Goal: Book appointment/travel/reservation

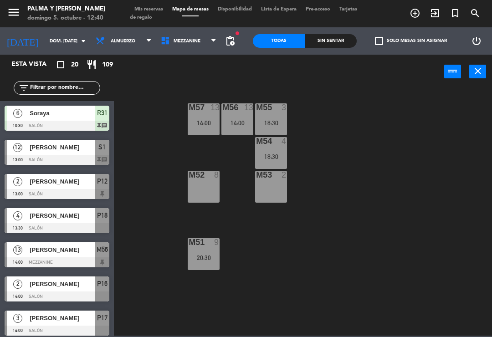
click at [193, 36] on span "Mezzanine" at bounding box center [188, 41] width 65 height 20
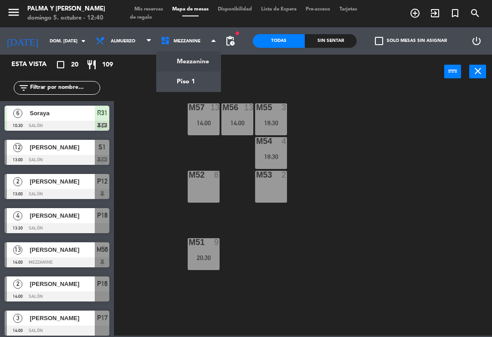
click at [218, 91] on ng-component "menu Palma y [PERSON_NAME] 5. octubre - 12:40 Mis reservas Mapa de mesas Dispon…" at bounding box center [246, 168] width 492 height 336
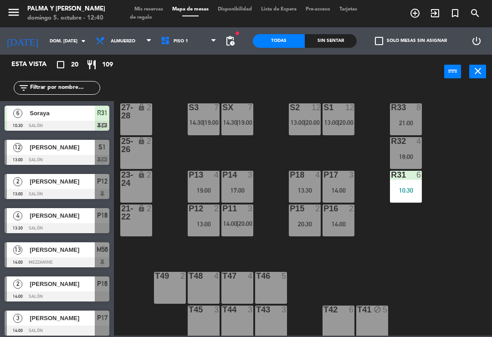
click at [491, 118] on div "R33 8 21:00 S1 12 13:00 | 20:00 S2 12 13:00 | 20:00 S3 7 14:30 | 19:00 SX 7 14:…" at bounding box center [305, 212] width 373 height 248
click at [328, 114] on div "S1 12 13:00 | 20:00" at bounding box center [339, 119] width 32 height 32
click at [449, 113] on div "R33 8 21:00 S1 12 13:00 | 20:00 S2 12 13:00 | 20:00 S3 7 14:30 | 19:00 SX 7 14:…" at bounding box center [305, 212] width 373 height 248
click at [211, 108] on div "7" at bounding box center [218, 107] width 15 height 8
click at [452, 228] on div "R33 8 21:00 S1 12 13:00 | 20:00 S2 12 13:00 | 20:00 S3 7 14:30 | 19:00 SX 7 14:…" at bounding box center [305, 212] width 373 height 248
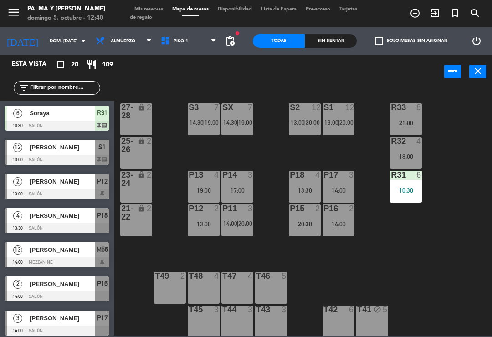
click at [247, 113] on div "SX 7 14:30 | 19:00" at bounding box center [238, 119] width 32 height 32
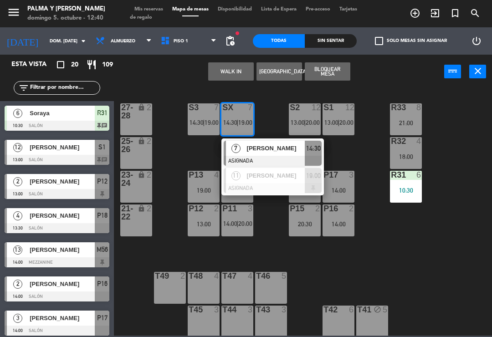
click at [273, 143] on div "[PERSON_NAME]" at bounding box center [275, 148] width 59 height 15
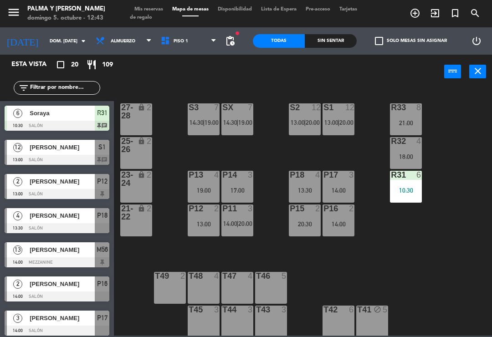
click at [461, 279] on div "R33 8 21:00 S1 12 13:00 | 20:00 S2 12 13:00 | 20:00 S3 7 14:30 | 19:00 SX 7 14:…" at bounding box center [305, 212] width 373 height 248
click at [476, 225] on div "R33 8 21:00 S1 12 13:00 | 20:00 S2 12 13:00 | 20:00 S3 7 14:30 | 19:00 SX 7 14:…" at bounding box center [305, 212] width 373 height 248
click at [474, 253] on div "R33 8 21:00 S1 12 13:00 | 20:00 S2 12 13:00 | 20:00 S3 7 14:30 | 19:00 SX 7 14:…" at bounding box center [305, 212] width 373 height 248
click at [403, 115] on div "R33 8 21:00" at bounding box center [406, 119] width 32 height 32
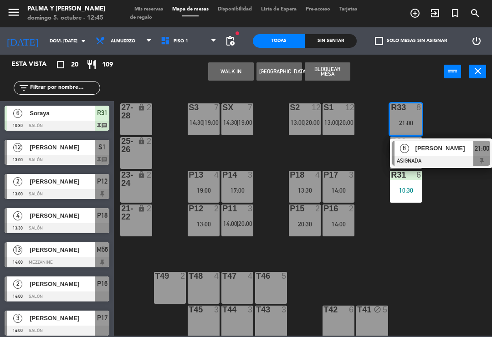
click at [230, 73] on button "WALK IN" at bounding box center [231, 71] width 46 height 18
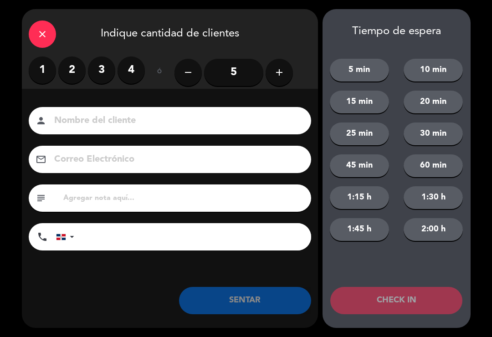
click at [280, 69] on icon "add" at bounding box center [279, 72] width 11 height 11
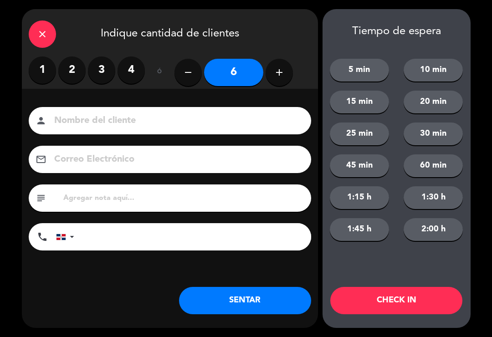
click at [284, 70] on icon "add" at bounding box center [279, 72] width 11 height 11
type input "7"
click at [240, 297] on button "SENTAR" at bounding box center [245, 300] width 132 height 27
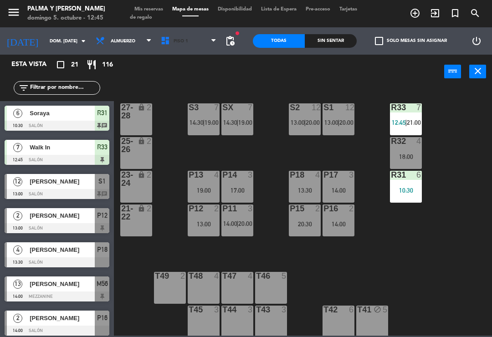
click at [194, 50] on span "Piso 1" at bounding box center [188, 41] width 65 height 20
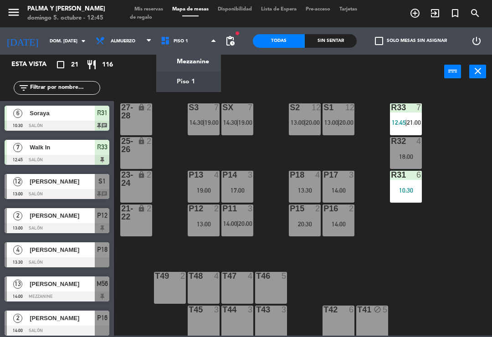
click at [195, 68] on ng-component "menu Palma y [PERSON_NAME] 5. octubre - 12:45 Mis reservas Mapa de mesas Dispon…" at bounding box center [246, 168] width 492 height 336
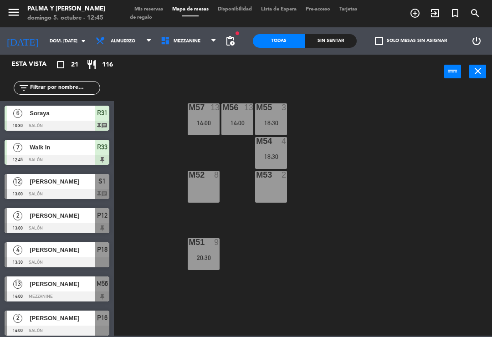
click at [229, 213] on div "M57 13 14:00 M56 13 14:00 M55 3 18:30 M54 4 18:30 M52 8 M53 2 M51 9 20:30" at bounding box center [305, 212] width 373 height 248
click at [207, 186] on div "M52 8" at bounding box center [204, 187] width 32 height 32
click at [233, 230] on div "M57 13 14:00 M56 13 14:00 M55 3 18:30 M54 4 18:30 M52 8 M53 2 M51 9 20:30" at bounding box center [305, 212] width 373 height 248
click at [218, 117] on div "M57 13 14:00" at bounding box center [204, 119] width 32 height 32
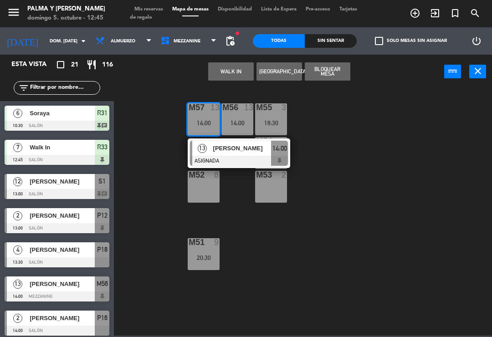
click at [252, 155] on div "[PERSON_NAME]" at bounding box center [241, 148] width 59 height 15
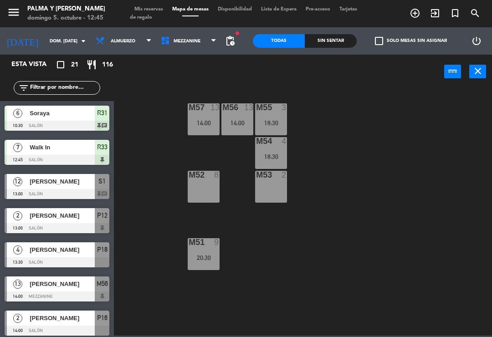
click at [195, 42] on span "Mezzanine" at bounding box center [188, 41] width 65 height 20
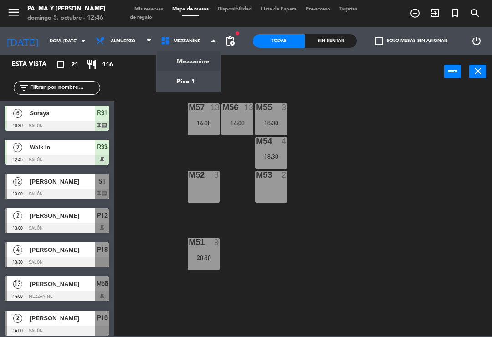
click at [189, 69] on ng-component "menu Palma y [PERSON_NAME] 5. octubre - 12:46 Mis reservas Mapa de mesas Dispon…" at bounding box center [246, 168] width 492 height 336
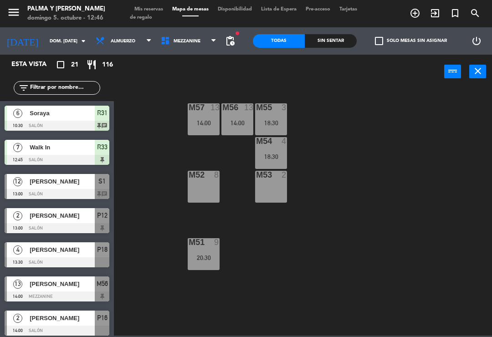
click at [185, 48] on span "Mezzanine" at bounding box center [188, 41] width 65 height 20
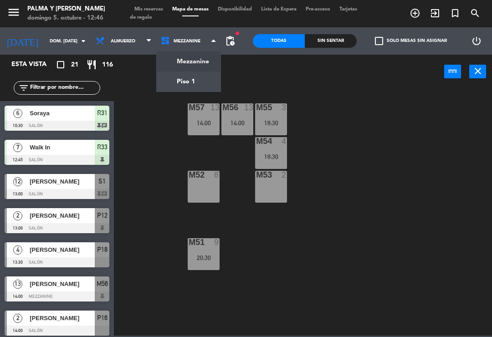
click at [192, 76] on ng-component "menu Palma y [PERSON_NAME] 5. octubre - 12:46 Mis reservas Mapa de mesas Dispon…" at bounding box center [246, 168] width 492 height 336
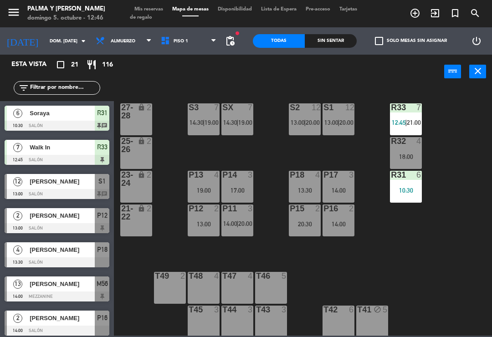
click at [314, 116] on div "S2 12 13:00 | 20:00" at bounding box center [305, 119] width 32 height 32
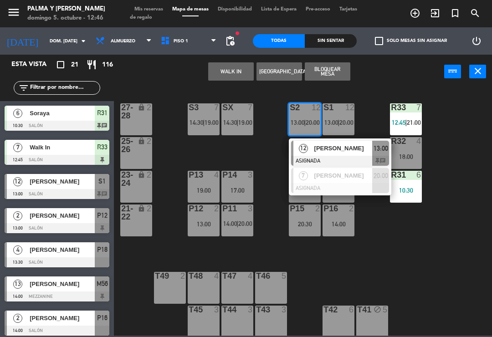
click at [329, 152] on span "[PERSON_NAME]" at bounding box center [343, 149] width 58 height 10
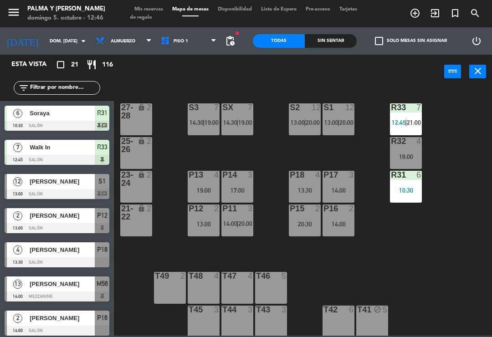
click at [395, 119] on span "12:45" at bounding box center [399, 122] width 14 height 7
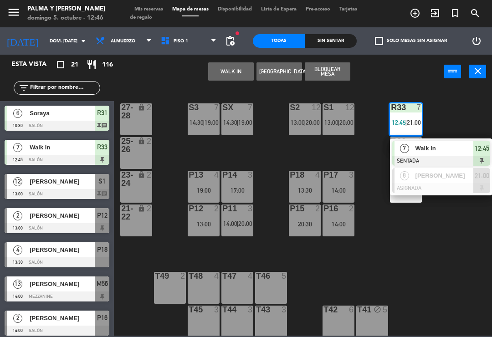
click at [459, 147] on span "Walk In" at bounding box center [445, 149] width 58 height 10
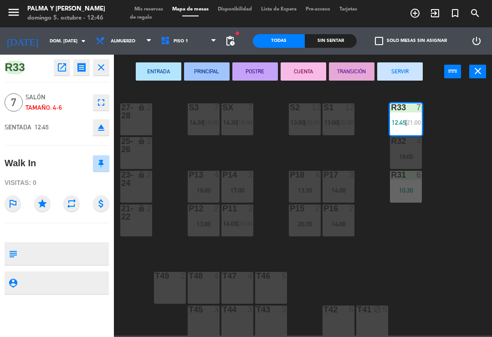
click at [99, 129] on icon "eject" at bounding box center [101, 127] width 11 height 11
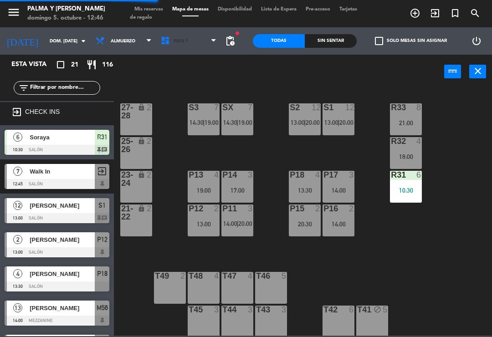
click at [195, 51] on span "Piso 1" at bounding box center [188, 41] width 65 height 20
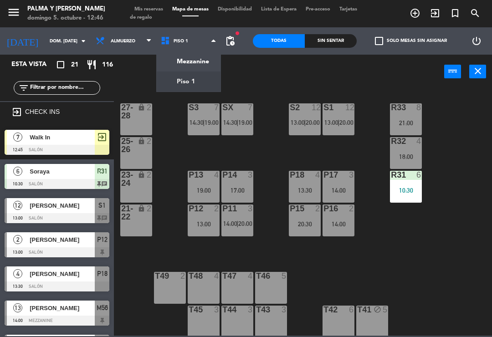
click at [197, 58] on ng-component "menu Palma y [PERSON_NAME] 5. octubre - 12:46 Mis reservas Mapa de mesas Dispon…" at bounding box center [246, 168] width 492 height 336
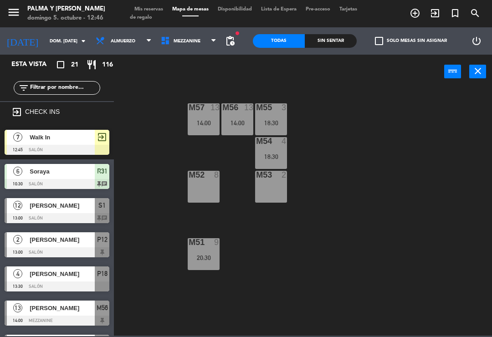
click at [80, 140] on span "Walk In" at bounding box center [62, 138] width 65 height 10
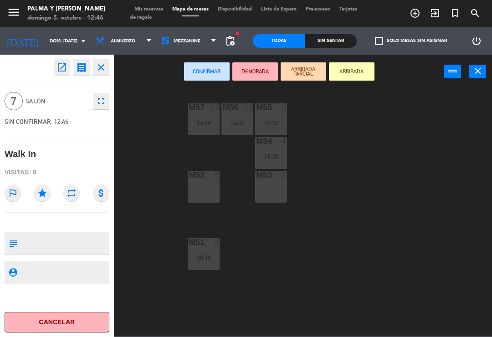
click at [211, 175] on div "8" at bounding box center [218, 175] width 15 height 8
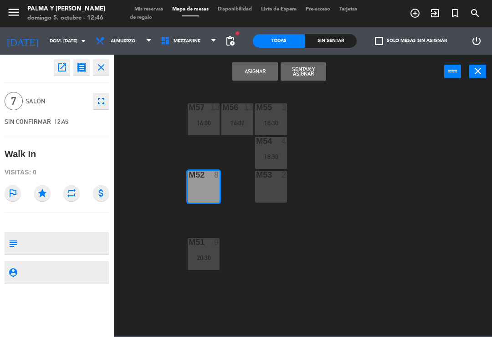
click at [266, 70] on button "Asignar" at bounding box center [255, 71] width 46 height 18
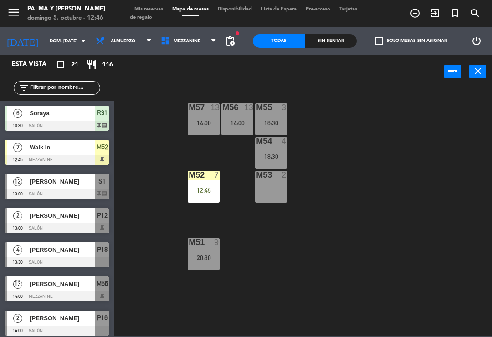
click at [213, 197] on div "M52 7 12:45" at bounding box center [204, 187] width 32 height 32
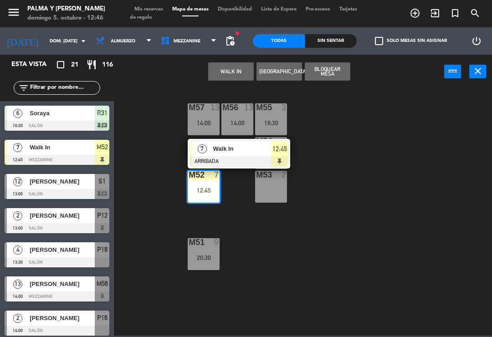
click at [242, 150] on span "Walk In" at bounding box center [242, 149] width 58 height 10
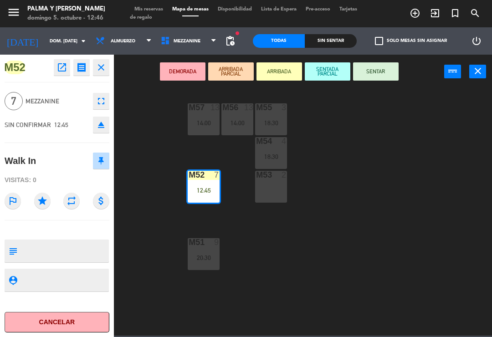
click at [386, 74] on button "SENTAR" at bounding box center [376, 71] width 46 height 18
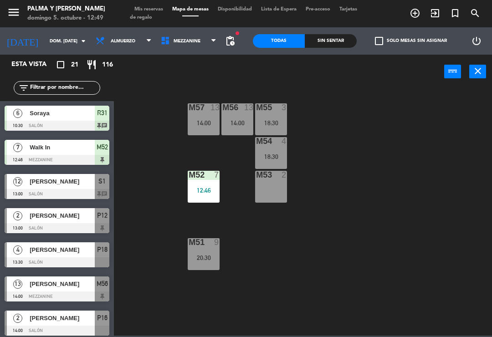
click at [397, 279] on div "M57 13 14:00 M56 13 14:00 M55 3 18:30 M54 4 18:30 M52 7 12:46 M53 2 M51 9 20:30" at bounding box center [305, 212] width 373 height 248
click at [203, 252] on div "M51 9 20:30" at bounding box center [204, 254] width 32 height 32
click at [262, 264] on div "M57 13 14:00 M56 13 14:00 M55 3 18:30 M54 4 18:30 M52 7 12:46 M53 2 M51 9 20:30" at bounding box center [305, 212] width 373 height 248
click at [208, 242] on div at bounding box center [203, 242] width 15 height 8
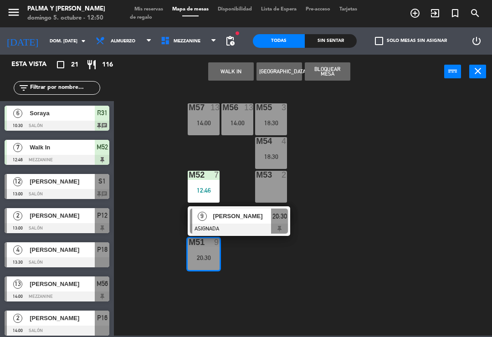
click at [248, 211] on span "[PERSON_NAME]" at bounding box center [242, 216] width 58 height 10
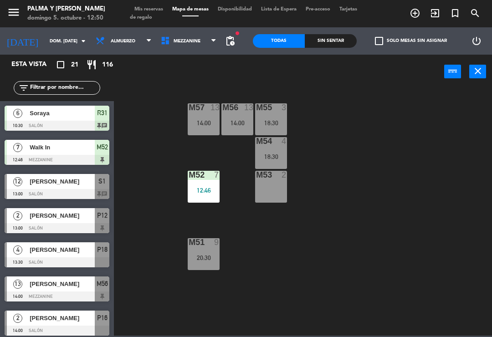
scroll to position [187, 0]
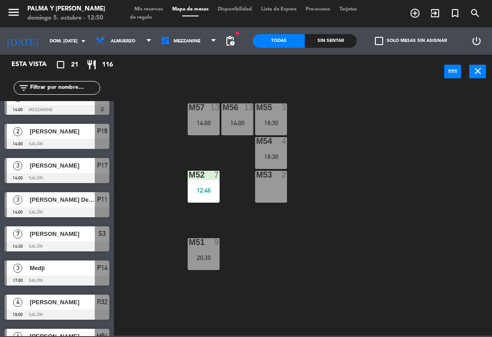
click at [201, 257] on div "20:30" at bounding box center [204, 258] width 32 height 6
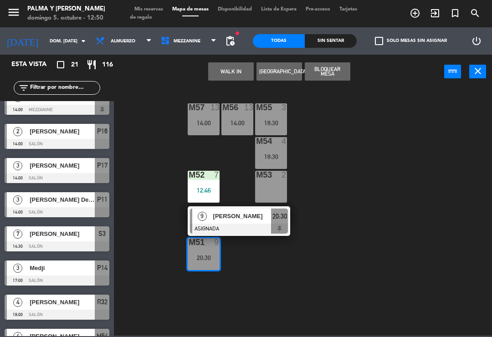
click at [287, 74] on button "[GEOGRAPHIC_DATA]" at bounding box center [280, 71] width 46 height 18
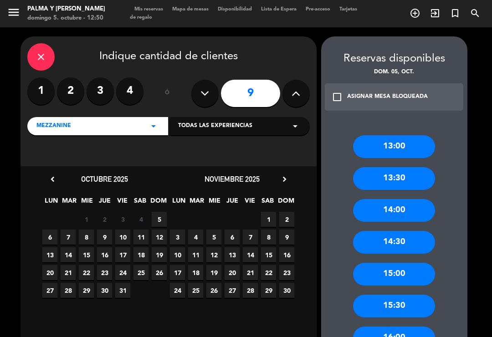
click at [211, 96] on button at bounding box center [204, 93] width 27 height 27
type input "8"
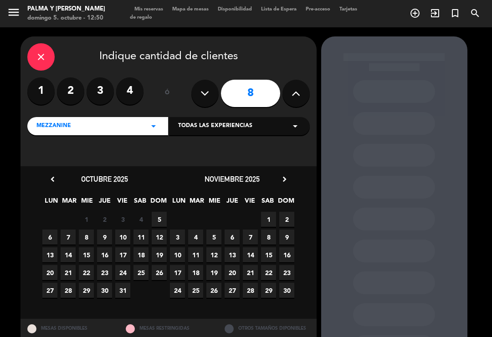
click at [159, 218] on span "5" at bounding box center [159, 219] width 15 height 15
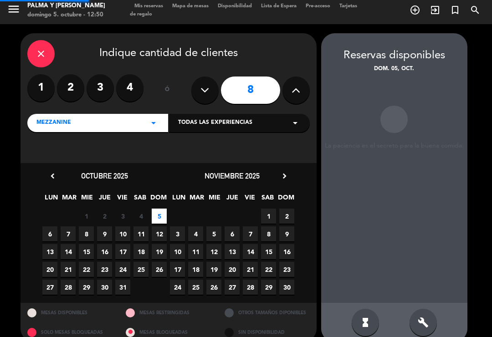
scroll to position [14, 0]
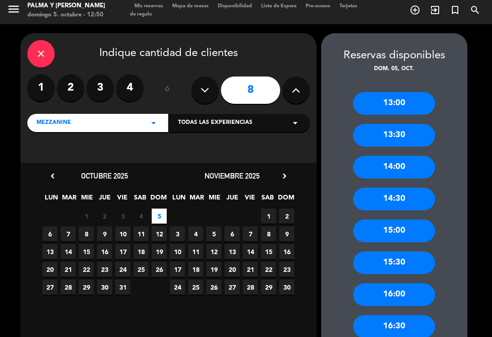
click at [404, 156] on div "14:00" at bounding box center [394, 167] width 82 height 23
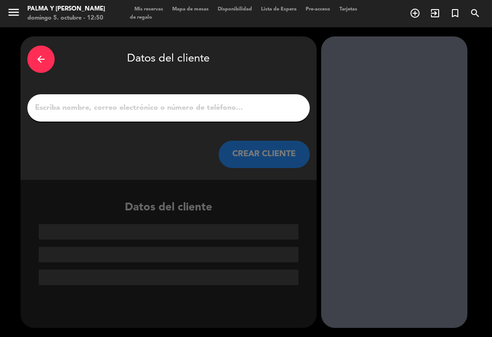
click at [157, 102] on input "1" at bounding box center [168, 108] width 269 height 13
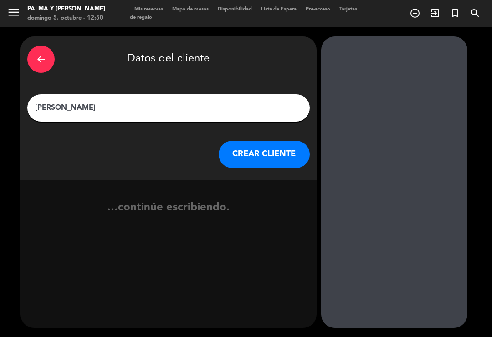
type input "[PERSON_NAME]"
click at [275, 141] on button "CREAR CLIENTE" at bounding box center [264, 154] width 91 height 27
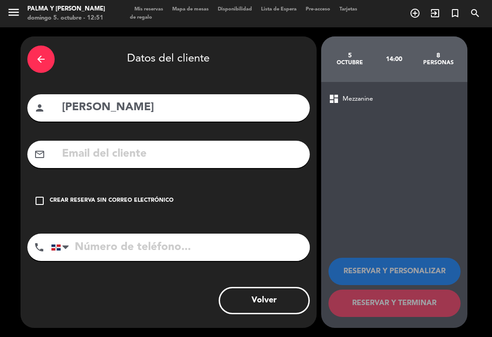
click at [95, 196] on div "Crear reserva sin correo electrónico" at bounding box center [112, 200] width 124 height 9
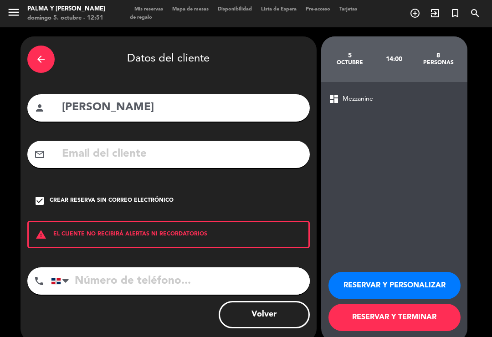
click at [126, 268] on input "tel" at bounding box center [180, 281] width 259 height 27
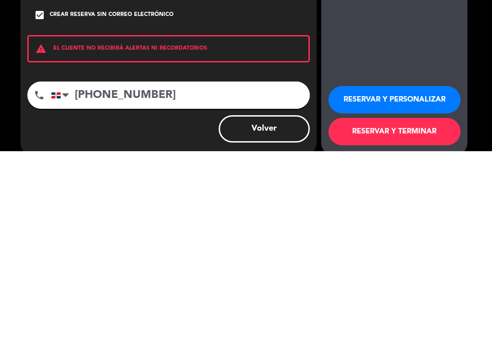
type input "[PHONE_NUMBER]"
click at [384, 304] on button "RESERVAR Y TERMINAR" at bounding box center [395, 317] width 132 height 27
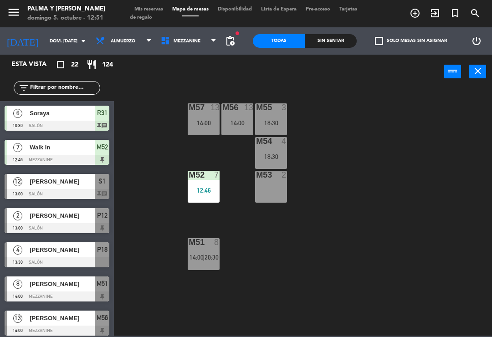
click at [355, 230] on div "M57 13 14:00 M56 13 14:00 M55 3 18:30 M54 4 18:30 M52 7 12:46 M53 2 M51 8 14:00…" at bounding box center [305, 212] width 373 height 248
click at [207, 261] on span "20:30" at bounding box center [212, 257] width 14 height 7
click at [151, 165] on div "M57 13 14:00 M56 13 14:00 M55 3 18:30 M54 4 18:30 M52 7 12:46 M53 2 M51 8 14:00…" at bounding box center [305, 212] width 373 height 248
click at [206, 250] on div "M51 8 14:00 | 20:30" at bounding box center [204, 254] width 32 height 32
click at [230, 303] on div "M57 13 14:00 M56 13 14:00 M55 3 18:30 M54 4 18:30 M52 7 12:46 M53 2 M51 8 14:00…" at bounding box center [305, 212] width 373 height 248
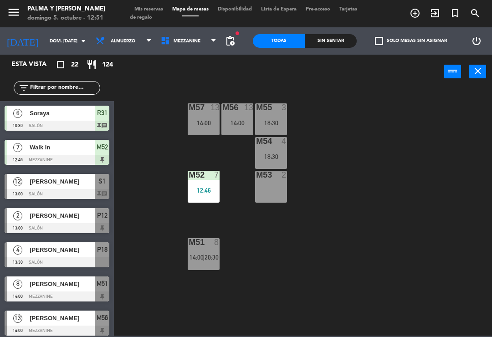
click at [232, 318] on div "M57 13 14:00 M56 13 14:00 M55 3 18:30 M54 4 18:30 M52 7 12:46 M53 2 M51 8 14:00…" at bounding box center [305, 212] width 373 height 248
click at [187, 41] on span "Mezzanine" at bounding box center [187, 41] width 27 height 5
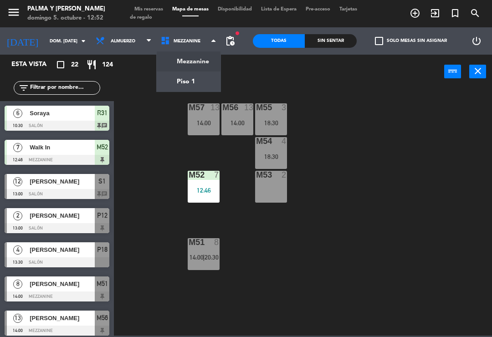
click at [215, 240] on div "8" at bounding box center [216, 242] width 5 height 8
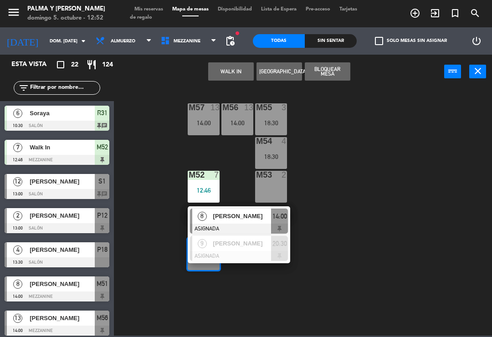
click at [242, 214] on span "[PERSON_NAME]" at bounding box center [242, 216] width 58 height 10
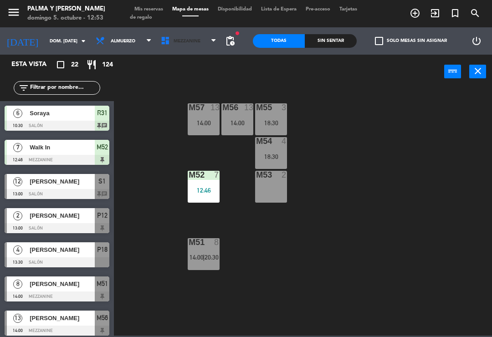
click at [206, 39] on span "Mezzanine" at bounding box center [188, 41] width 65 height 20
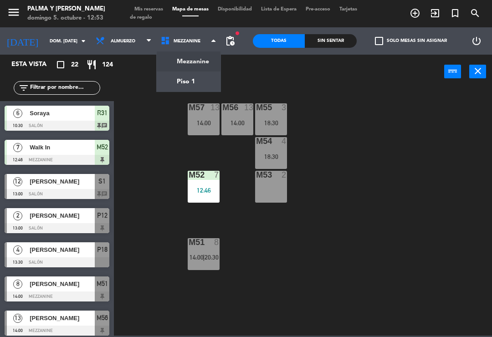
click at [191, 84] on ng-component "menu Palma y [PERSON_NAME] 5. octubre - 12:53 Mis reservas Mapa de mesas Dispon…" at bounding box center [246, 168] width 492 height 336
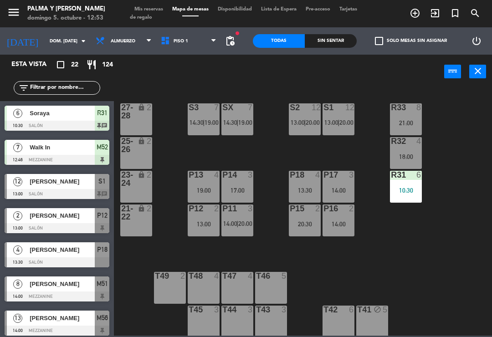
click at [307, 219] on div "P15 2 20:30" at bounding box center [305, 221] width 32 height 32
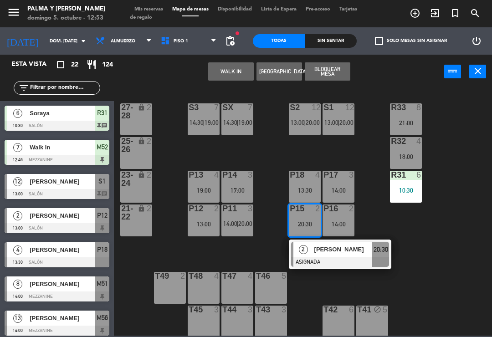
click at [241, 69] on button "WALK IN" at bounding box center [231, 71] width 46 height 18
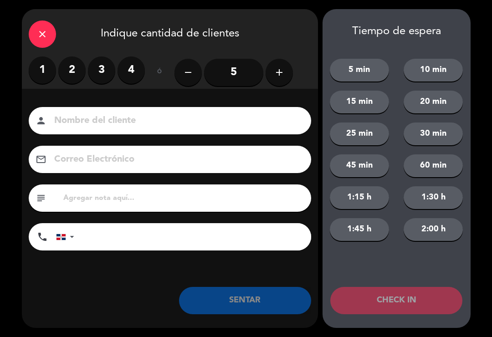
click at [38, 23] on div "close" at bounding box center [42, 34] width 27 height 27
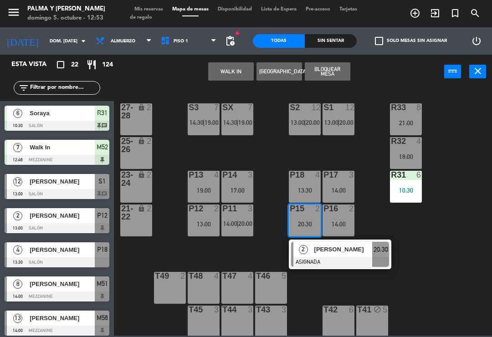
click at [280, 76] on button "[GEOGRAPHIC_DATA]" at bounding box center [280, 71] width 46 height 18
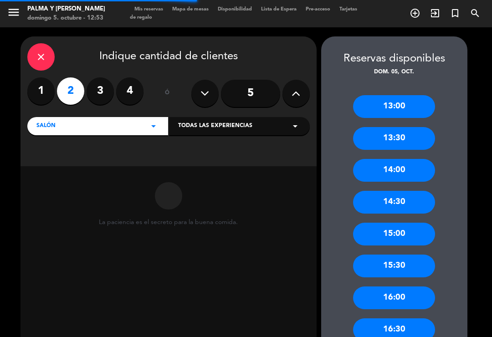
click at [104, 82] on label "3" at bounding box center [100, 90] width 27 height 27
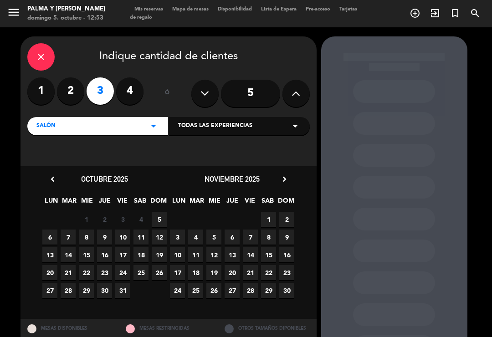
click at [155, 212] on span "5" at bounding box center [159, 219] width 15 height 15
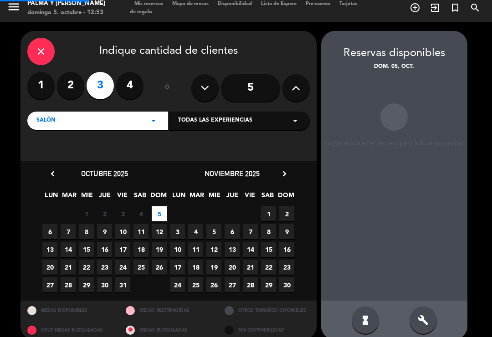
scroll to position [3, 0]
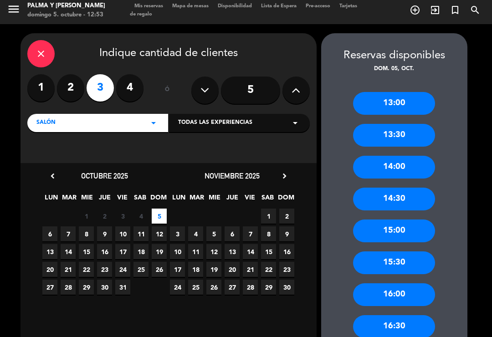
click at [404, 156] on div "14:00" at bounding box center [394, 167] width 82 height 23
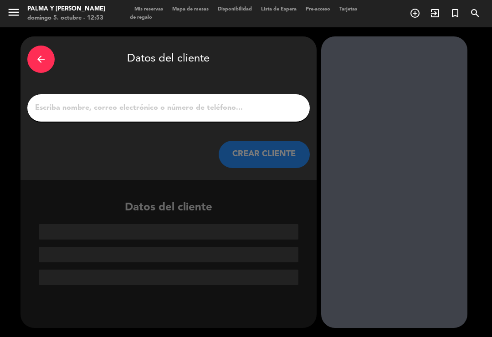
click at [251, 102] on input "1" at bounding box center [168, 108] width 269 height 13
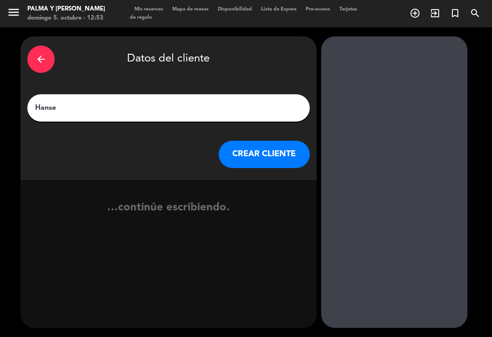
type input "Hansel"
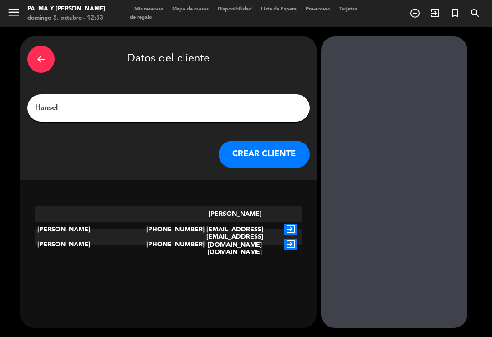
click at [288, 141] on button "CREAR CLIENTE" at bounding box center [264, 154] width 91 height 27
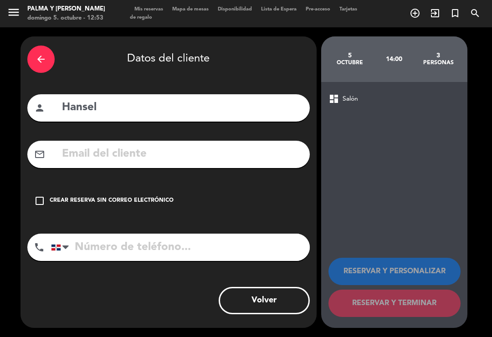
click at [57, 196] on div "Crear reserva sin correo electrónico" at bounding box center [112, 200] width 124 height 9
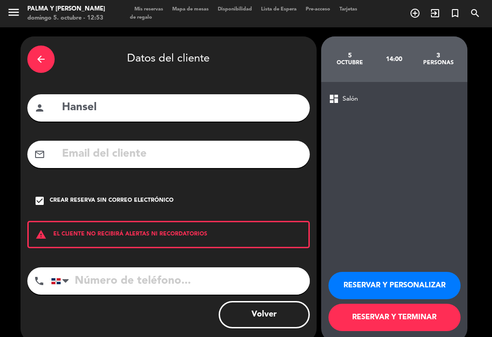
click at [374, 309] on button "RESERVAR Y TERMINAR" at bounding box center [395, 317] width 132 height 27
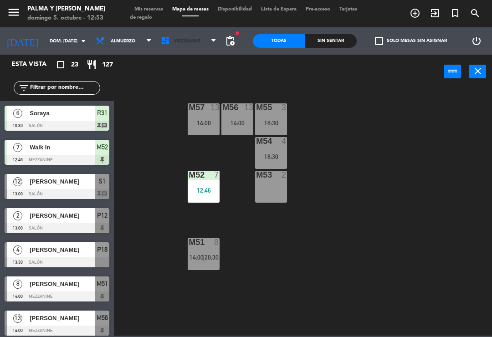
click at [186, 50] on span "Mezzanine" at bounding box center [188, 41] width 65 height 20
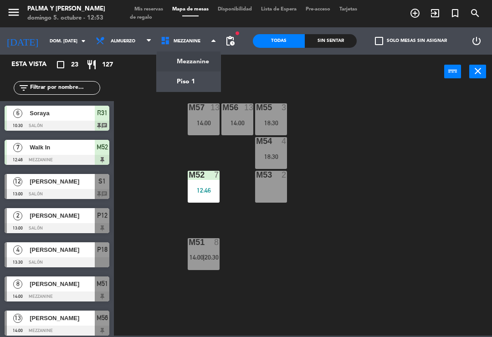
click at [192, 83] on ng-component "menu Palma y [PERSON_NAME] 5. octubre - 12:53 Mis reservas Mapa de mesas Dispon…" at bounding box center [246, 168] width 492 height 336
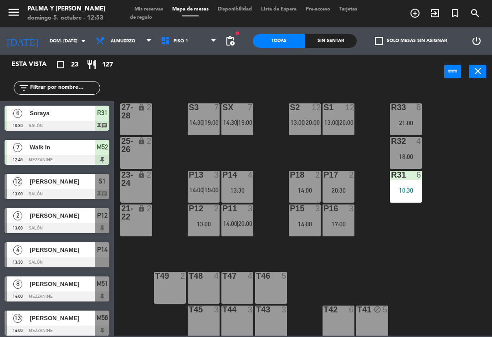
click at [243, 223] on span "20:00" at bounding box center [245, 223] width 14 height 7
click at [363, 268] on div "R33 8 21:00 S1 12 13:00 | 20:00 S2 12 13:00 | 20:00 S3 7 14:30 | 19:00 SX 7 14:…" at bounding box center [305, 212] width 373 height 248
click at [311, 215] on div "P15 3 14:00" at bounding box center [305, 221] width 32 height 32
click at [428, 232] on div "R33 8 21:00 S1 12 13:00 | 20:00 S2 12 13:00 | 20:00 S3 7 14:30 | 19:00 SX 7 14:…" at bounding box center [305, 212] width 373 height 248
click at [12, 21] on button "menu" at bounding box center [14, 13] width 14 height 17
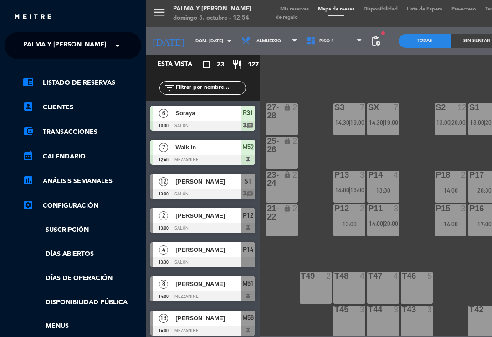
click at [330, 252] on div "menu Palma y [PERSON_NAME] 5. octubre - 12:54 Mis reservas Mapa de mesas Dispon…" at bounding box center [392, 168] width 492 height 337
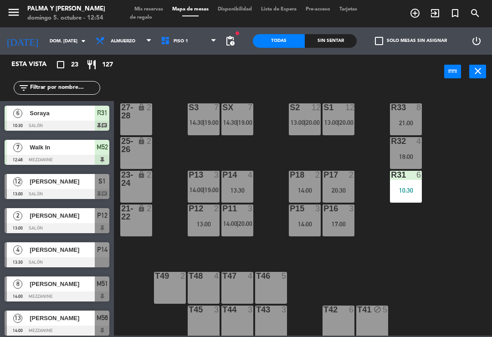
click at [310, 230] on div "P15 3 14:00" at bounding box center [305, 221] width 32 height 32
click at [169, 96] on div "R33 8 21:00 S1 12 13:00 | 20:00 S2 12 13:00 | 20:00 S3 7 14:30 | 19:00 SX 7 14:…" at bounding box center [305, 212] width 373 height 248
click at [181, 40] on span "Piso 1" at bounding box center [188, 41] width 65 height 20
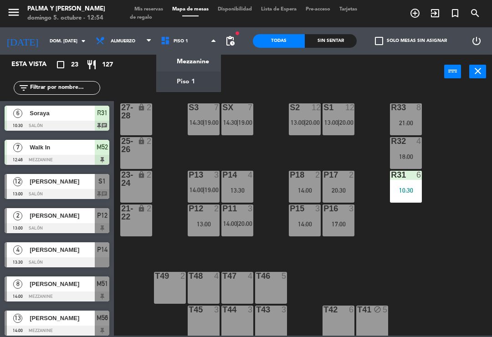
click at [189, 60] on ng-component "menu Palma y [PERSON_NAME] 5. octubre - 12:54 Mis reservas Mapa de mesas Dispon…" at bounding box center [246, 168] width 492 height 336
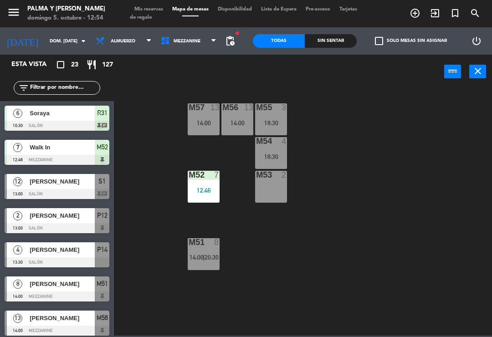
click at [206, 249] on div "M51 8 14:00 | 20:30" at bounding box center [204, 254] width 32 height 32
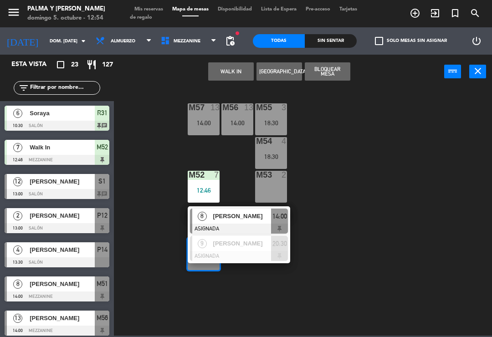
click at [258, 217] on span "[PERSON_NAME]" at bounding box center [242, 216] width 58 height 10
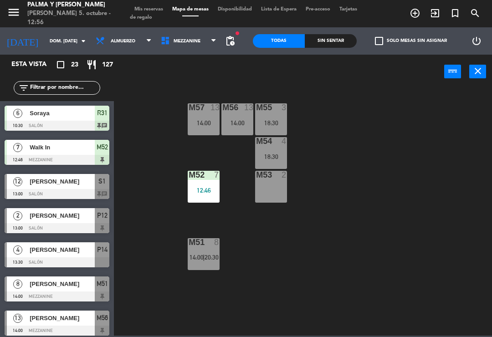
click at [448, 185] on div "M57 13 14:00 M56 13 14:00 M55 3 18:30 M54 4 18:30 M52 7 12:46 M53 2 M51 8 14:00…" at bounding box center [305, 212] width 373 height 248
click at [57, 229] on div at bounding box center [57, 228] width 105 height 10
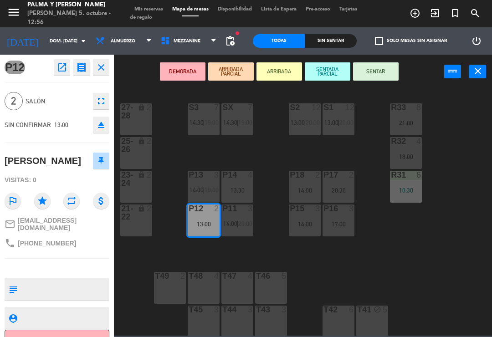
click at [237, 185] on div "P14 4 13:30" at bounding box center [238, 187] width 32 height 32
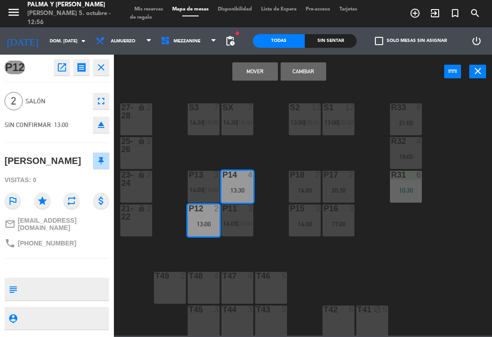
click at [314, 65] on button "Cambiar" at bounding box center [304, 71] width 46 height 18
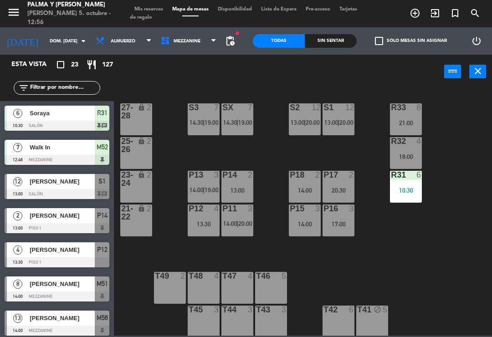
click at [233, 189] on div "13:00" at bounding box center [238, 190] width 32 height 6
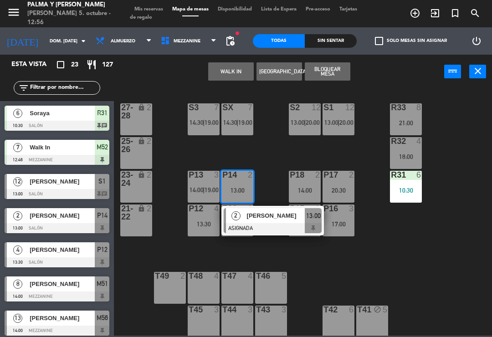
click at [285, 215] on span "[PERSON_NAME]" at bounding box center [276, 216] width 58 height 10
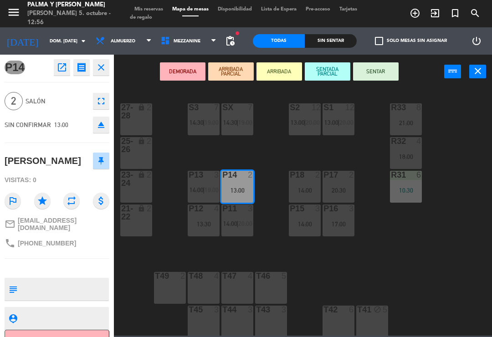
click at [376, 74] on button "SENTAR" at bounding box center [376, 71] width 46 height 18
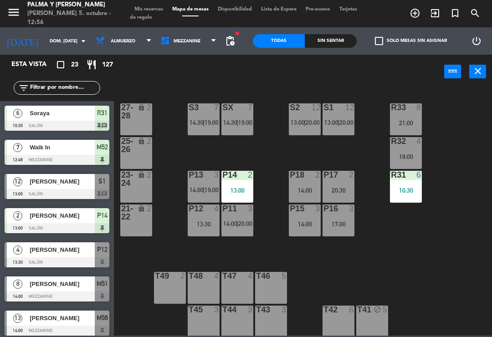
click at [470, 165] on div "R33 8 21:00 S1 12 13:00 | 20:00 S2 12 13:00 | 20:00 S3 7 14:30 | 19:00 SX 7 14:…" at bounding box center [305, 212] width 373 height 248
click at [203, 221] on div "13:30" at bounding box center [204, 224] width 32 height 6
click at [398, 260] on div "R33 8 21:00 S1 12 13:00 | 20:00 S2 12 13:00 | 20:00 S3 7 14:30 | 19:00 SX 7 14:…" at bounding box center [305, 212] width 373 height 248
click at [310, 181] on div "P18 2 14:00" at bounding box center [305, 187] width 32 height 32
click at [433, 244] on div "R33 8 21:00 S1 12 13:00 | 20:00 S2 12 13:00 | 20:00 S3 7 14:30 | 19:00 SX 7 14:…" at bounding box center [305, 212] width 373 height 248
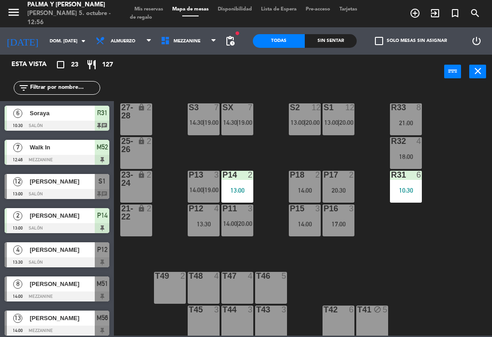
click at [405, 151] on div "R32 4 18:00" at bounding box center [406, 153] width 32 height 32
click at [468, 138] on div "R33 8 21:00 S1 12 13:00 | 20:00 S2 12 13:00 | 20:00 S3 7 14:30 | 19:00 SX 7 14:…" at bounding box center [305, 212] width 373 height 248
click at [203, 186] on span "14:00" at bounding box center [197, 189] width 14 height 7
click at [408, 243] on div "R33 8 21:00 S1 12 13:00 | 20:00 S2 12 13:00 | 20:00 S3 7 14:30 | 19:00 SX 7 14:…" at bounding box center [305, 212] width 373 height 248
click at [210, 219] on div "P12 4 13:30" at bounding box center [204, 221] width 32 height 32
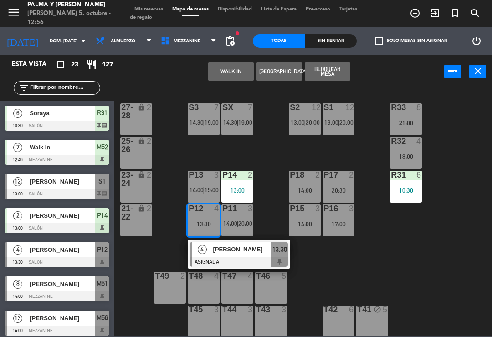
click at [337, 223] on div "17:00" at bounding box center [339, 224] width 32 height 6
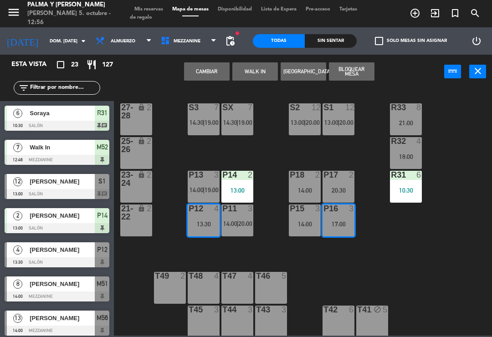
click at [215, 71] on button "Cambiar" at bounding box center [207, 71] width 46 height 18
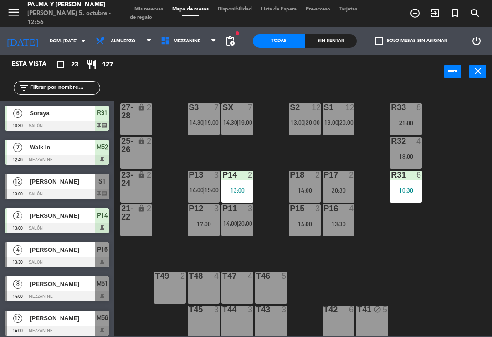
click at [387, 280] on div "R33 8 21:00 S1 12 13:00 | 20:00 S2 12 13:00 | 20:00 S3 7 14:30 | 19:00 SX 7 14:…" at bounding box center [305, 212] width 373 height 248
click at [224, 216] on div "P11 3 14:00 | 20:00" at bounding box center [238, 221] width 32 height 32
click at [362, 269] on div "R33 8 21:00 S1 12 13:00 | 20:00 S2 12 13:00 | 20:00 S3 7 14:30 | 19:00 SX 7 14:…" at bounding box center [305, 212] width 373 height 248
click at [210, 188] on span "19:00" at bounding box center [212, 189] width 14 height 7
click at [325, 292] on div "R33 8 21:00 S1 12 13:00 | 20:00 S2 12 13:00 | 20:00 S3 7 14:30 | 19:00 SX 7 14:…" at bounding box center [305, 212] width 373 height 248
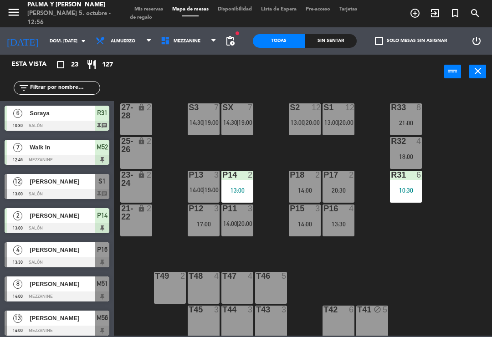
click at [199, 191] on span "14:00" at bounding box center [197, 189] width 14 height 7
click at [278, 150] on div "R33 8 21:00 S1 12 13:00 | 20:00 S2 12 13:00 | 20:00 S3 7 14:30 | 19:00 SX 7 14:…" at bounding box center [305, 212] width 373 height 248
click at [329, 135] on div "S1 12 13:00 | 20:00" at bounding box center [339, 119] width 32 height 32
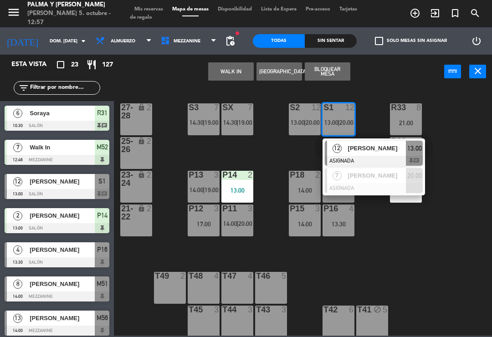
click at [349, 149] on span "[PERSON_NAME]" at bounding box center [377, 149] width 58 height 10
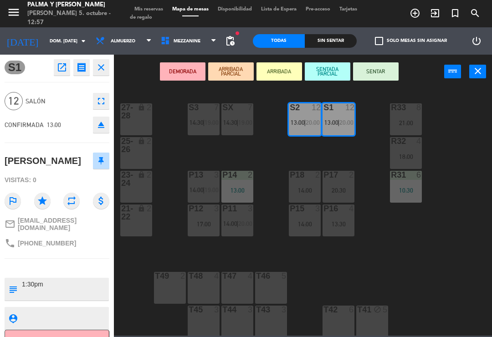
click at [60, 66] on icon "open_in_new" at bounding box center [62, 67] width 11 height 11
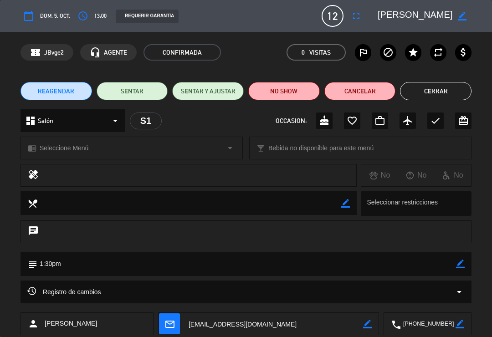
click at [82, 22] on button "access_time" at bounding box center [83, 16] width 16 height 16
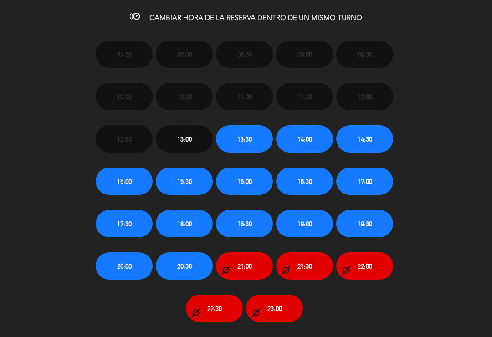
click at [251, 137] on span "13:30" at bounding box center [244, 139] width 15 height 10
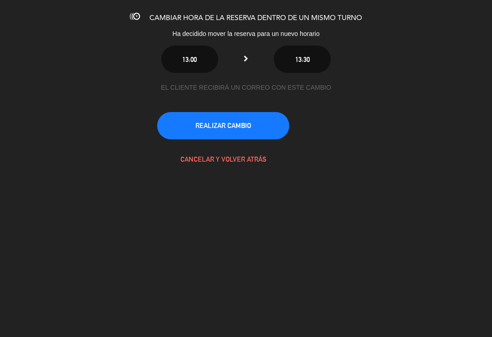
click at [208, 162] on button "CANCELAR Y VOLVER ATRÁS" at bounding box center [223, 159] width 132 height 27
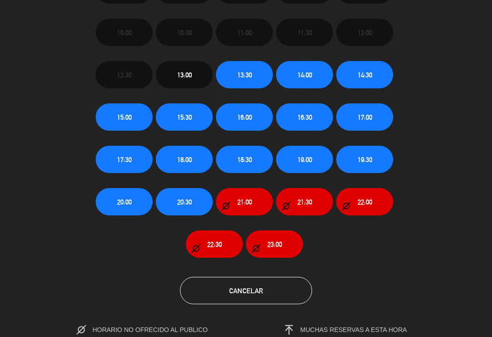
scroll to position [63, 0]
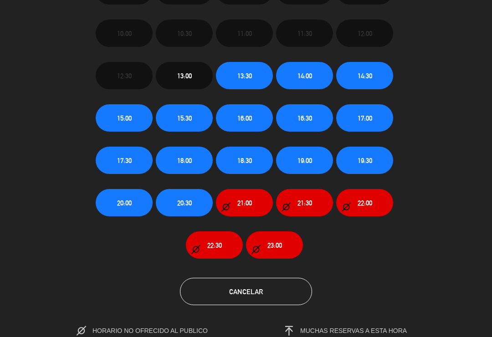
click at [272, 282] on button "Cancelar" at bounding box center [246, 291] width 132 height 27
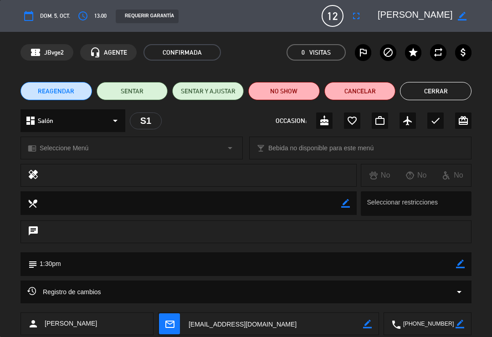
click at [426, 91] on button "Cerrar" at bounding box center [436, 91] width 72 height 18
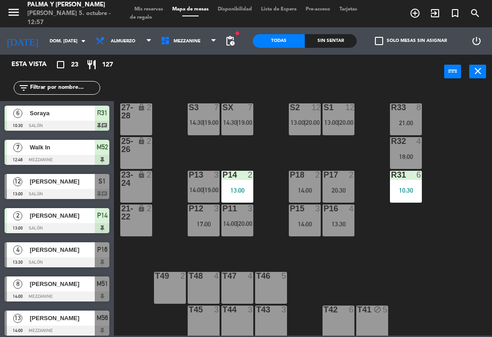
click at [313, 123] on span "20:00" at bounding box center [313, 122] width 14 height 7
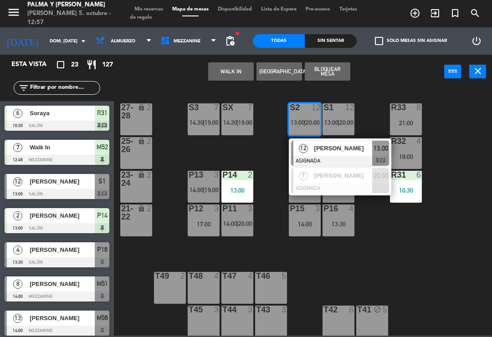
click at [314, 166] on div "7 [PERSON_NAME] ASIGNADA 20:00" at bounding box center [340, 181] width 103 height 30
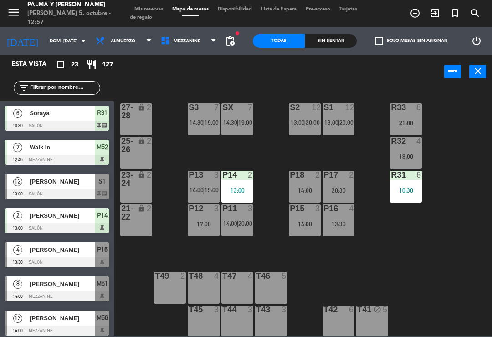
scroll to position [108, 0]
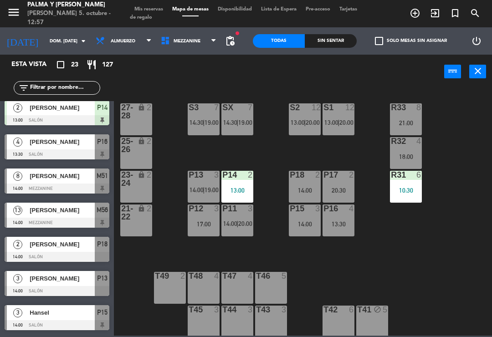
click at [299, 120] on span "13:00" at bounding box center [298, 122] width 14 height 7
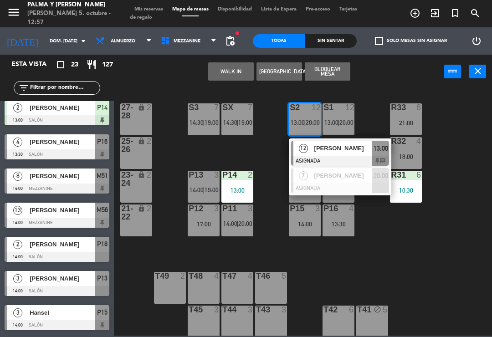
click at [311, 152] on div "12" at bounding box center [304, 148] width 20 height 15
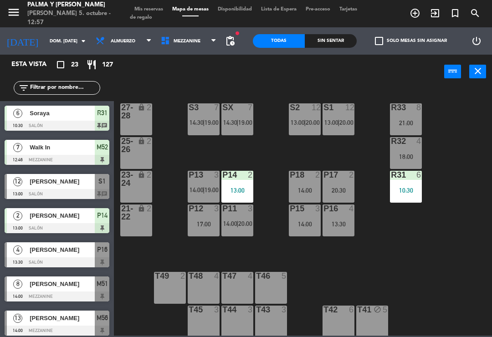
click at [341, 111] on div at bounding box center [338, 107] width 15 height 8
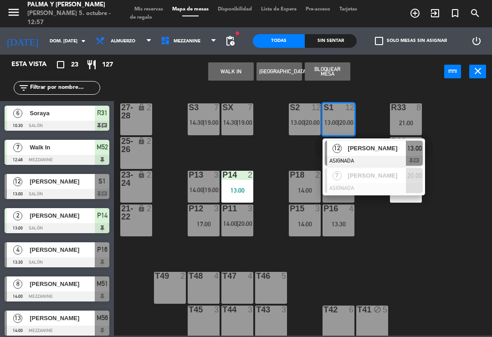
click at [372, 147] on span "[PERSON_NAME]" at bounding box center [377, 149] width 58 height 10
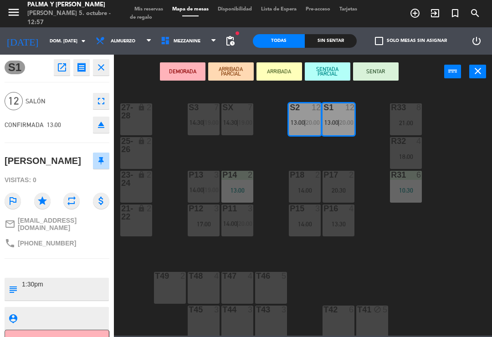
click at [60, 69] on icon "open_in_new" at bounding box center [62, 67] width 11 height 11
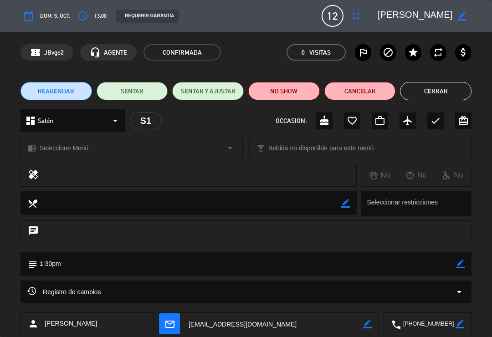
click at [102, 16] on span "13:00" at bounding box center [100, 15] width 12 height 9
click at [83, 17] on icon "access_time" at bounding box center [82, 15] width 11 height 11
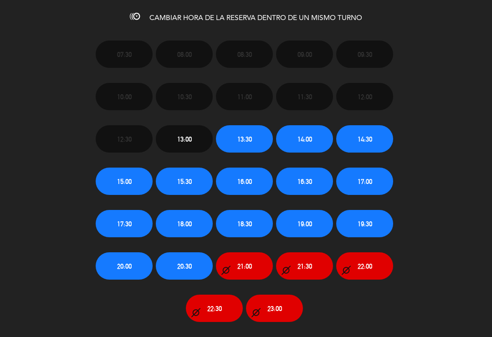
click at [242, 148] on button "13:30" at bounding box center [244, 138] width 57 height 27
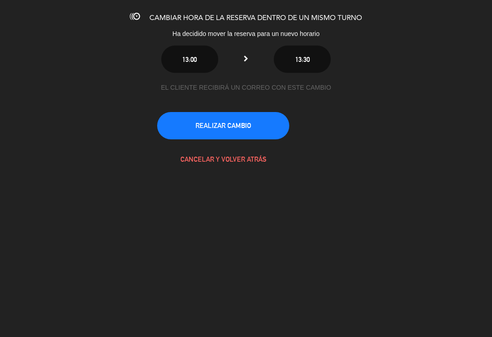
click at [266, 123] on button "REALIZAR CAMBIO" at bounding box center [223, 125] width 132 height 27
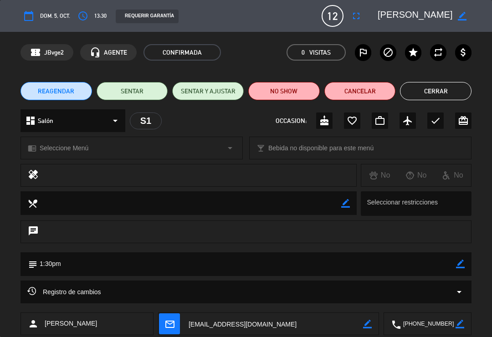
click at [441, 92] on button "Cerrar" at bounding box center [436, 91] width 72 height 18
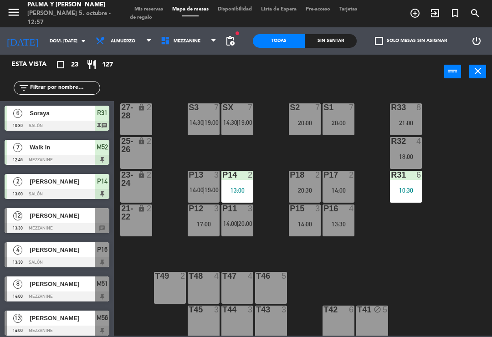
click at [392, 41] on label "check_box_outline_blank Solo mesas sin asignar" at bounding box center [411, 41] width 72 height 8
click at [411, 41] on input "check_box_outline_blank Solo mesas sin asignar" at bounding box center [411, 41] width 0 height 0
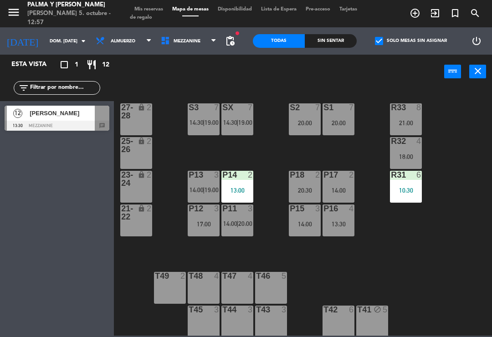
click at [77, 112] on span "[PERSON_NAME]" at bounding box center [62, 113] width 65 height 10
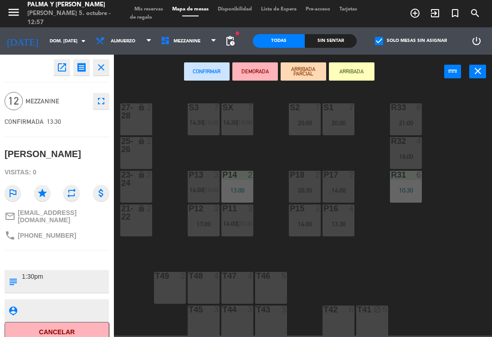
click at [303, 122] on div "20:00" at bounding box center [305, 123] width 32 height 6
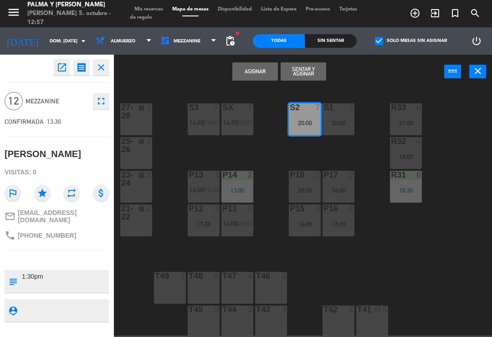
click at [342, 120] on div "20:00" at bounding box center [339, 123] width 32 height 6
click at [299, 67] on button "Unir y asignar" at bounding box center [304, 71] width 46 height 18
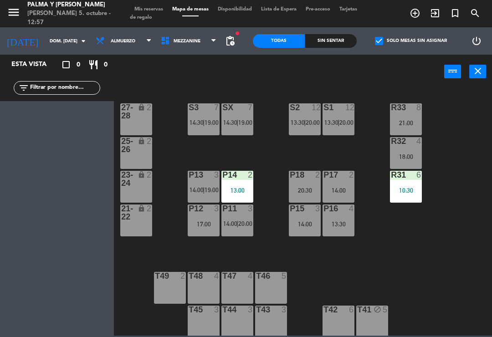
click at [389, 44] on label "check_box Solo mesas sin asignar" at bounding box center [411, 41] width 72 height 8
click at [411, 41] on input "check_box Solo mesas sin asignar" at bounding box center [411, 41] width 0 height 0
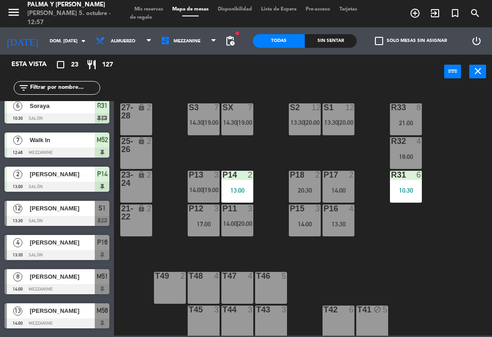
scroll to position [7, 0]
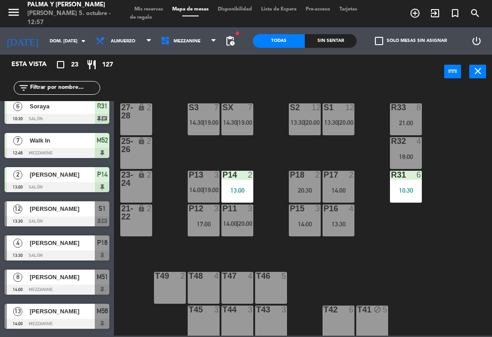
click at [19, 113] on div "6" at bounding box center [18, 106] width 22 height 15
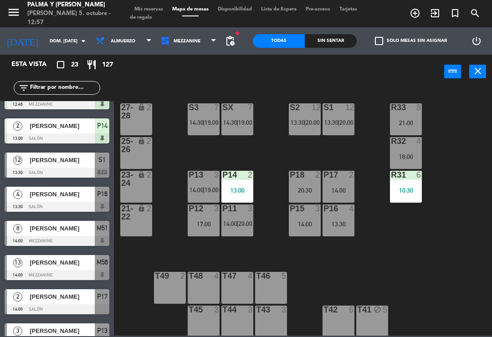
click at [472, 139] on div "R33 8 21:00 S1 12 13:30 | 20:00 S2 12 13:30 | 20:00 S3 7 14:30 | 19:00 SX 7 14:…" at bounding box center [305, 212] width 373 height 248
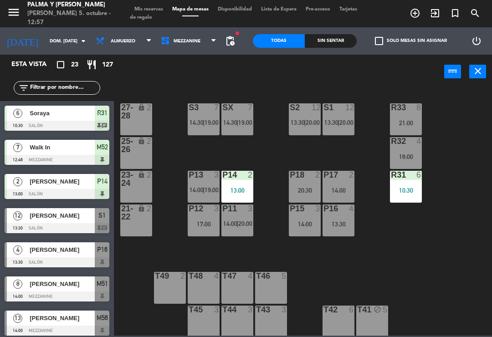
scroll to position [0, 0]
click at [310, 193] on div "20:30" at bounding box center [305, 190] width 32 height 6
click at [358, 156] on div "R33 8 21:00 S1 12 13:30 | 20:00 S2 12 13:30 | 20:00 S3 7 14:30 | 19:00 SX 7 14:…" at bounding box center [305, 212] width 373 height 248
click at [271, 209] on div "R33 8 21:00 S1 12 13:30 | 20:00 S2 12 13:30 | 20:00 S3 7 14:30 | 19:00 SX 7 14:…" at bounding box center [305, 212] width 373 height 248
click at [307, 225] on div "14:00" at bounding box center [305, 224] width 32 height 6
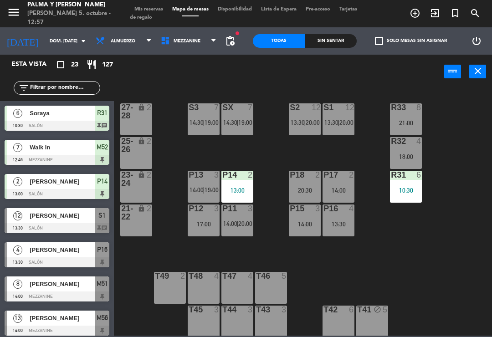
click at [316, 292] on div "R33 8 21:00 S1 12 13:30 | 20:00 S2 12 13:30 | 20:00 S3 7 14:30 | 19:00 SX 7 14:…" at bounding box center [305, 212] width 373 height 248
click at [250, 218] on div "P11 3 14:00 | 20:00" at bounding box center [238, 221] width 32 height 32
click at [356, 282] on div "R33 8 21:00 S1 12 13:30 | 20:00 S2 12 13:30 | 20:00 S3 7 14:30 | 19:00 SX 7 14:…" at bounding box center [305, 212] width 373 height 248
click at [238, 143] on div "R33 8 21:00 S1 12 13:30 | 20:00 S2 12 13:30 | 20:00 S3 7 14:30 | 19:00 SX 7 14:…" at bounding box center [305, 212] width 373 height 248
click at [264, 153] on div "R33 8 21:00 S1 12 13:30 | 20:00 S2 12 13:30 | 20:00 S3 7 14:30 | 19:00 SX 7 14:…" at bounding box center [305, 212] width 373 height 248
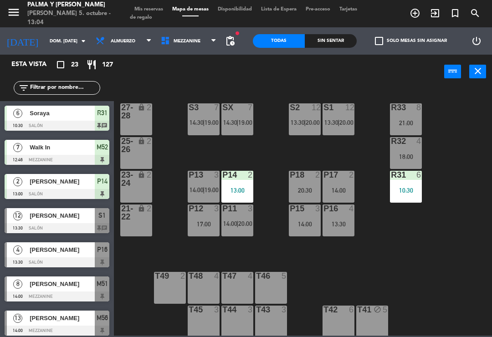
click at [201, 285] on div "T48 4" at bounding box center [204, 288] width 32 height 32
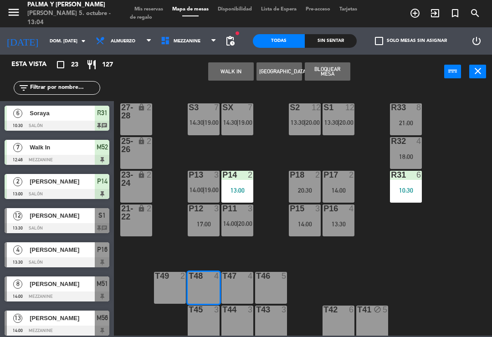
click at [273, 80] on button "[GEOGRAPHIC_DATA]" at bounding box center [280, 71] width 46 height 18
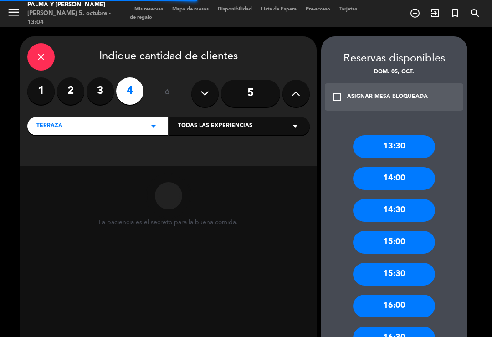
click at [98, 78] on label "3" at bounding box center [100, 90] width 27 height 27
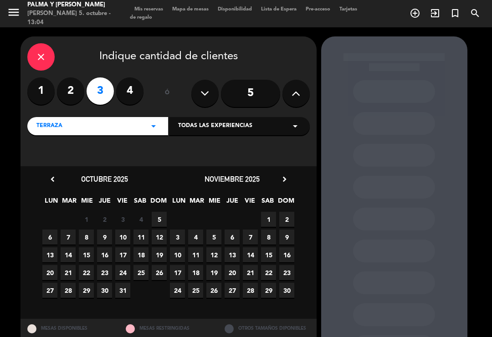
click at [163, 212] on span "5" at bounding box center [159, 219] width 15 height 15
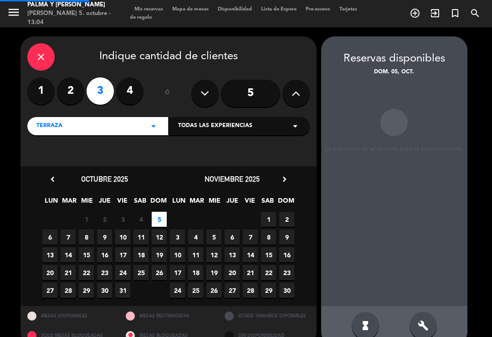
scroll to position [3, 0]
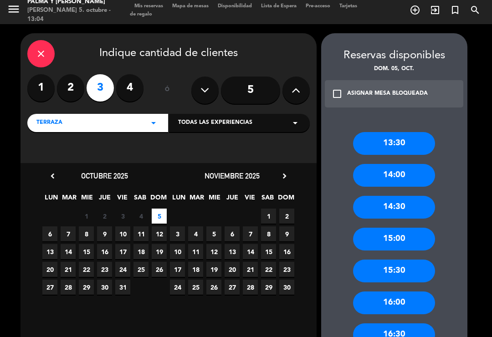
click at [393, 166] on div "14:00" at bounding box center [394, 175] width 82 height 23
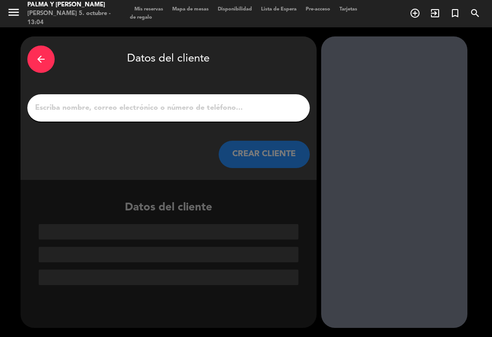
scroll to position [0, 0]
click at [211, 94] on div at bounding box center [168, 107] width 283 height 27
click at [224, 102] on input "1" at bounding box center [168, 108] width 269 height 13
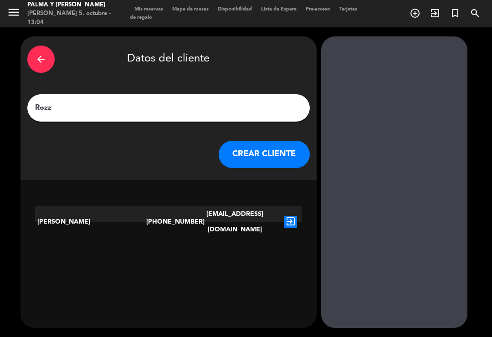
type input "[PERSON_NAME]"
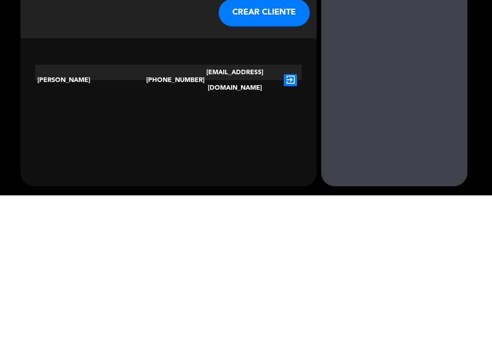
click at [287, 216] on icon "exit_to_app" at bounding box center [290, 222] width 13 height 12
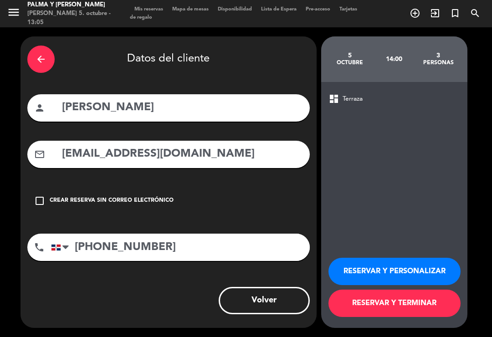
click at [45, 54] on icon "arrow_back" at bounding box center [41, 59] width 11 height 11
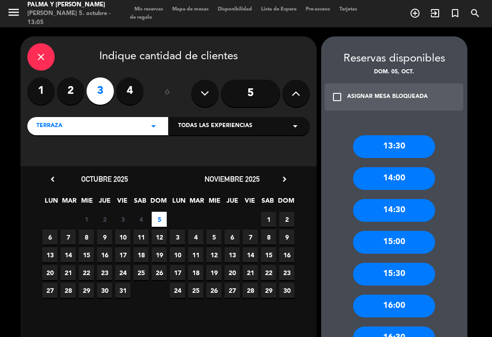
click at [45, 52] on icon "close" at bounding box center [41, 57] width 11 height 11
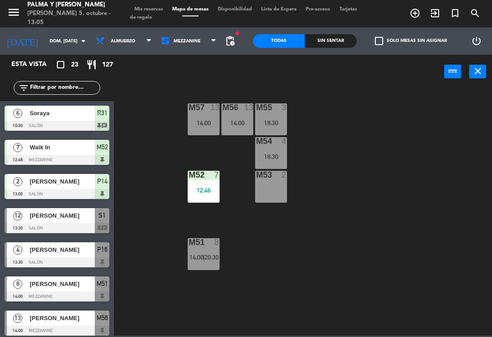
click at [259, 251] on div "M57 13 14:00 M56 13 14:00 M55 3 18:30 M54 4 18:30 M52 7 12:46 M53 2 M51 8 14:00…" at bounding box center [305, 212] width 373 height 248
click at [193, 50] on span "Mezzanine" at bounding box center [188, 41] width 65 height 20
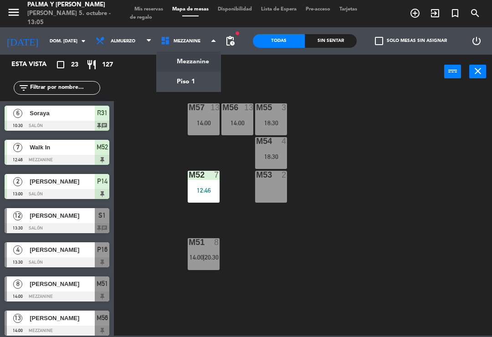
click at [193, 84] on ng-component "menu Palma y [PERSON_NAME] 5. octubre - 13:05 Mis reservas Mapa de mesas Dispon…" at bounding box center [246, 168] width 492 height 336
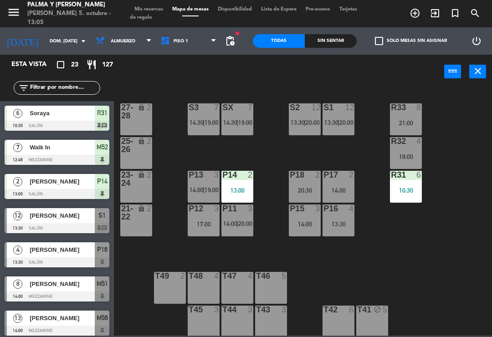
click at [277, 217] on div "R33 8 21:00 S1 12 13:30 | 20:00 S2 12 13:30 | 20:00 S3 7 14:30 | 19:00 SX 7 14:…" at bounding box center [305, 212] width 373 height 248
click at [305, 222] on div "14:00" at bounding box center [305, 224] width 32 height 6
click at [349, 290] on div "R33 8 21:00 S1 12 13:30 | 20:00 S2 12 13:30 | 20:00 S3 7 14:30 | 19:00 SX 7 14:…" at bounding box center [305, 212] width 373 height 248
click at [345, 206] on div at bounding box center [338, 209] width 15 height 8
click at [307, 269] on div "R33 8 21:00 S1 12 13:30 | 20:00 S2 12 13:30 | 20:00 S3 7 14:30 | 19:00 SX 7 14:…" at bounding box center [305, 212] width 373 height 248
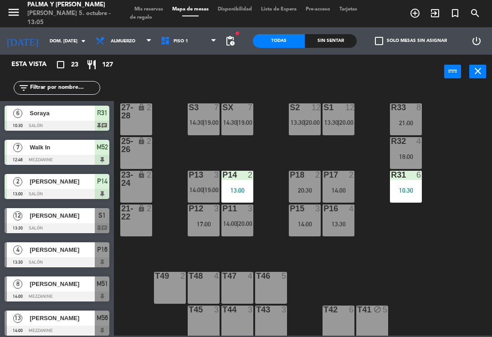
click at [191, 232] on div "P12 3 17:00" at bounding box center [204, 221] width 32 height 32
click at [270, 201] on div "R33 8 21:00 S1 12 13:30 | 20:00 S2 12 13:30 | 20:00 S3 7 14:30 | 19:00 SX 7 14:…" at bounding box center [305, 212] width 373 height 248
click at [475, 200] on div "R33 8 21:00 S1 12 13:30 | 20:00 S2 12 13:30 | 20:00 S3 7 14:30 | 19:00 SX 7 14:…" at bounding box center [305, 212] width 373 height 248
click at [306, 117] on div "S2 12 13:30 | 20:00" at bounding box center [305, 119] width 32 height 32
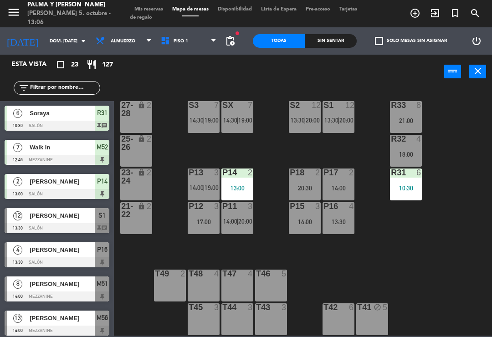
click at [330, 180] on div "P17 2 14:00" at bounding box center [339, 185] width 32 height 32
click at [293, 166] on div "R33 8 21:00 S1 12 13:30 | 20:00 S2 12 13:30 | 20:00 S3 7 14:30 | 19:00 SX 7 14:…" at bounding box center [305, 212] width 373 height 248
click at [315, 185] on div "20:30" at bounding box center [305, 188] width 32 height 7
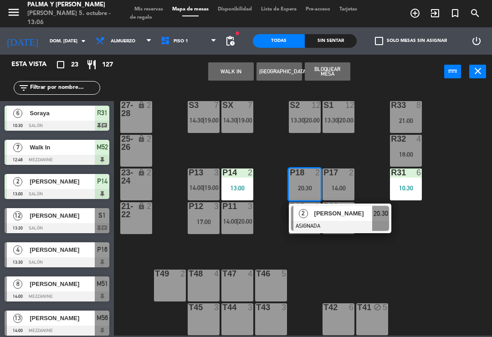
click at [284, 79] on button "[GEOGRAPHIC_DATA]" at bounding box center [280, 71] width 46 height 18
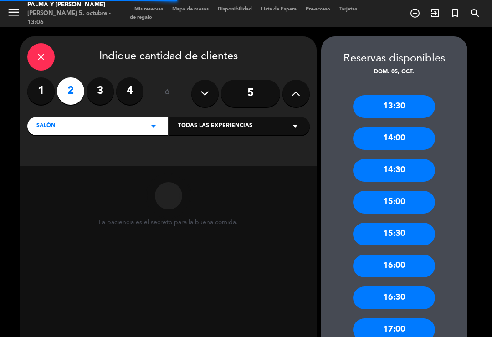
click at [110, 79] on label "3" at bounding box center [100, 90] width 27 height 27
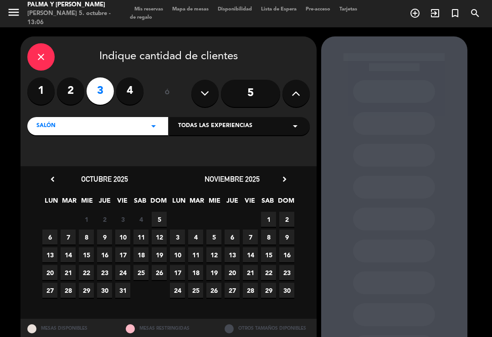
click at [165, 212] on span "5" at bounding box center [159, 219] width 15 height 15
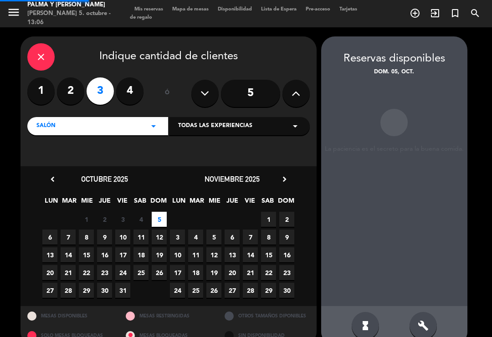
scroll to position [3, 0]
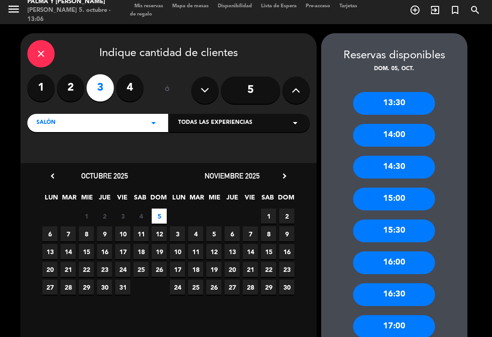
click at [422, 188] on div "15:00" at bounding box center [394, 199] width 82 height 23
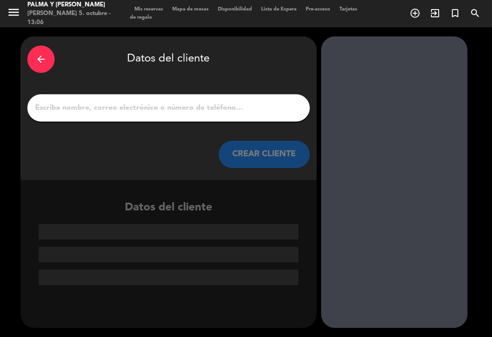
click at [47, 102] on input "1" at bounding box center [168, 108] width 269 height 13
type input "R"
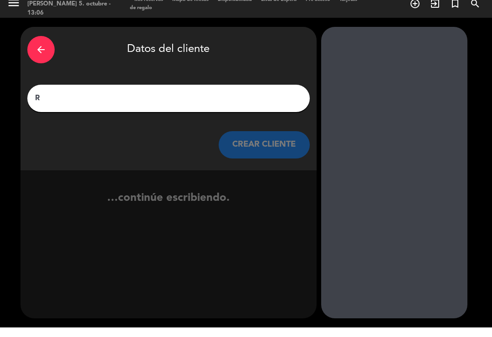
click at [44, 46] on div "arrow_back" at bounding box center [40, 59] width 27 height 27
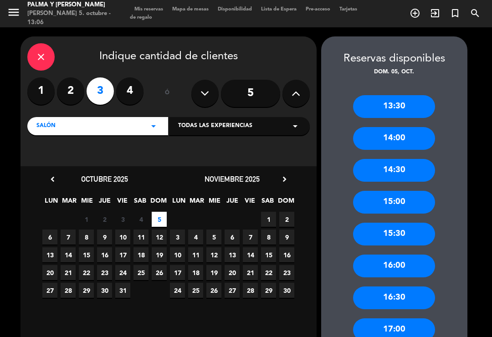
click at [45, 52] on icon "close" at bounding box center [41, 57] width 11 height 11
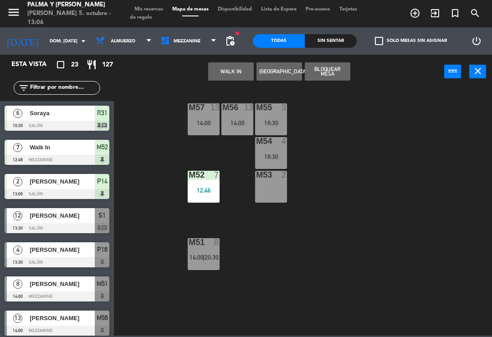
click at [184, 32] on span "Mezzanine" at bounding box center [188, 41] width 65 height 20
click at [190, 89] on ng-component "menu Palma y [PERSON_NAME] 5. octubre - 13:06 Mis reservas Mapa de mesas Dispon…" at bounding box center [246, 168] width 492 height 336
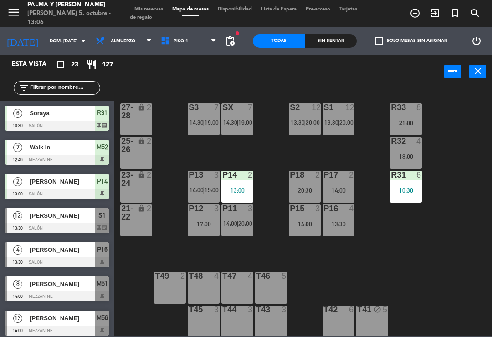
click at [315, 174] on div "2" at bounding box center [317, 175] width 5 height 8
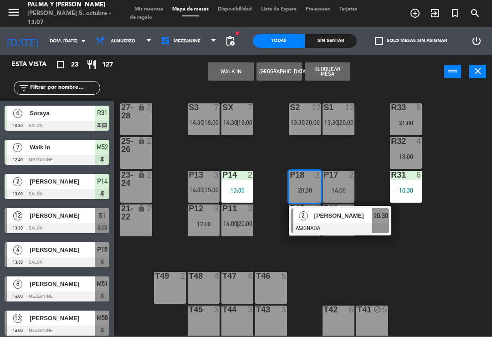
click at [284, 67] on button "[GEOGRAPHIC_DATA]" at bounding box center [280, 71] width 46 height 18
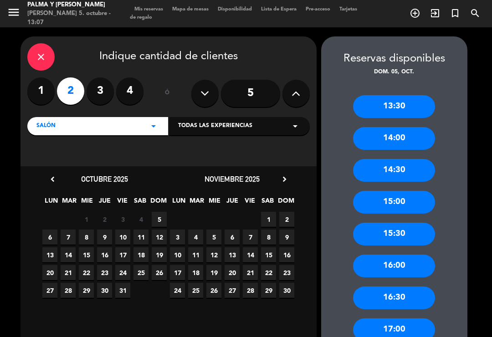
click at [98, 78] on label "3" at bounding box center [100, 90] width 27 height 27
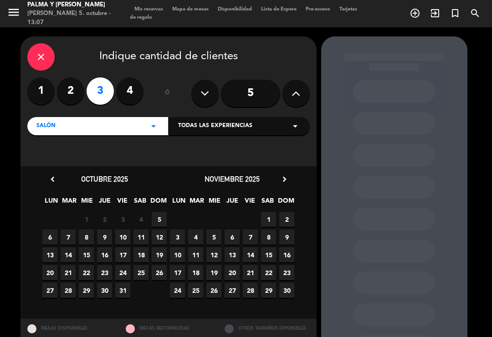
click at [160, 212] on span "5" at bounding box center [159, 219] width 15 height 15
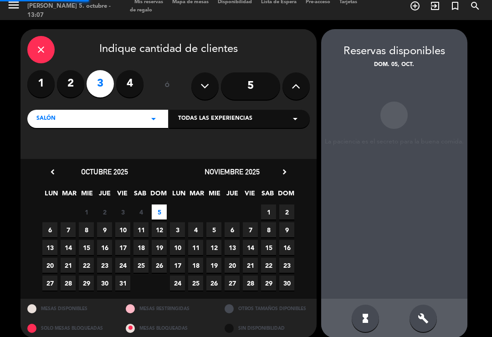
scroll to position [3, 0]
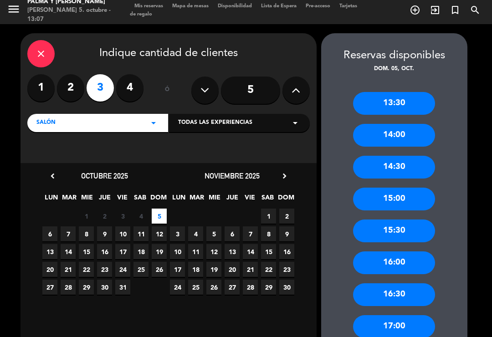
click at [384, 188] on div "15:00" at bounding box center [394, 199] width 82 height 23
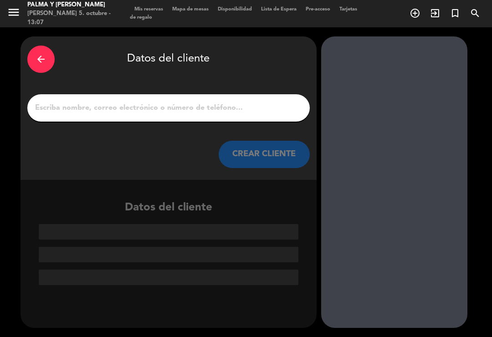
scroll to position [0, 0]
click at [43, 54] on icon "arrow_back" at bounding box center [41, 59] width 11 height 11
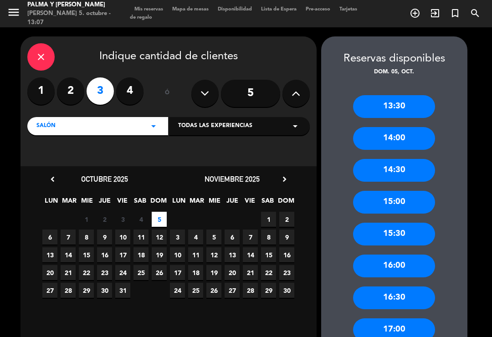
click at [131, 79] on label "4" at bounding box center [129, 90] width 27 height 27
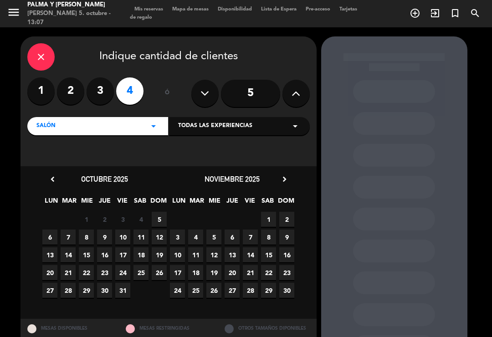
click at [156, 212] on span "5" at bounding box center [159, 219] width 15 height 15
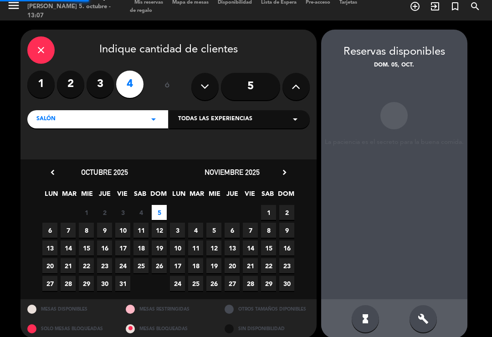
scroll to position [3, 0]
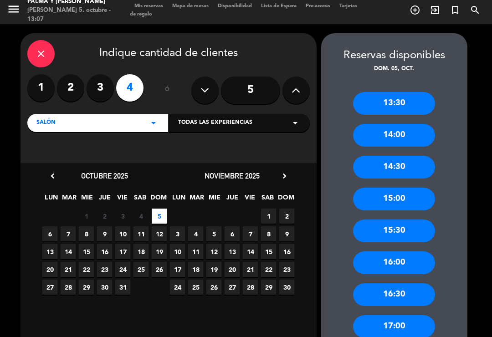
click at [417, 188] on div "15:00" at bounding box center [394, 199] width 82 height 23
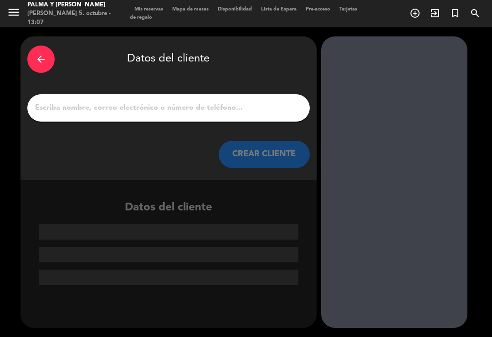
scroll to position [0, 0]
click at [134, 102] on input "1" at bounding box center [168, 108] width 269 height 13
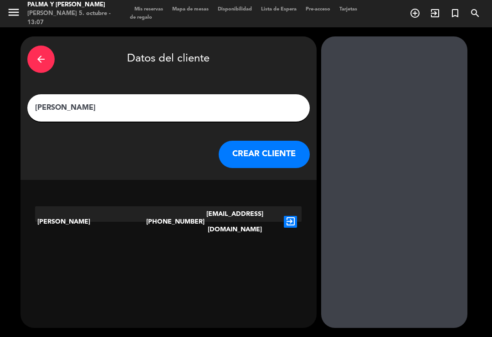
type input "[PERSON_NAME]"
click at [179, 206] on div "[PHONE_NUMBER]" at bounding box center [168, 221] width 45 height 31
click at [295, 216] on icon "exit_to_app" at bounding box center [290, 222] width 13 height 12
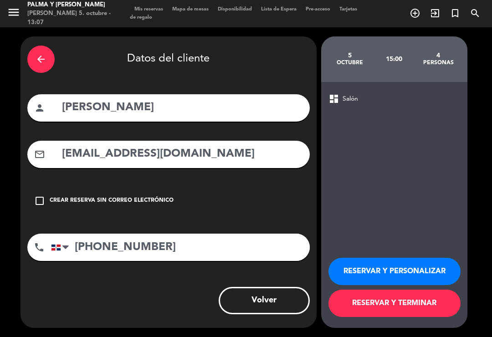
click at [425, 303] on button "RESERVAR Y TERMINAR" at bounding box center [395, 303] width 132 height 27
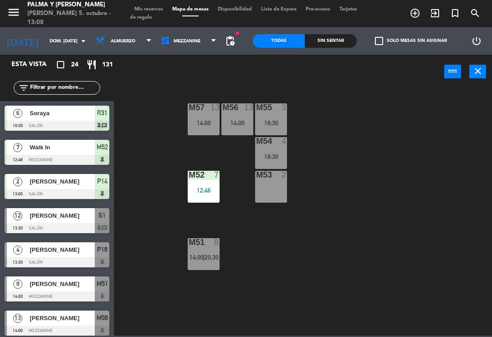
click at [328, 43] on div "Sin sentar" at bounding box center [331, 41] width 52 height 14
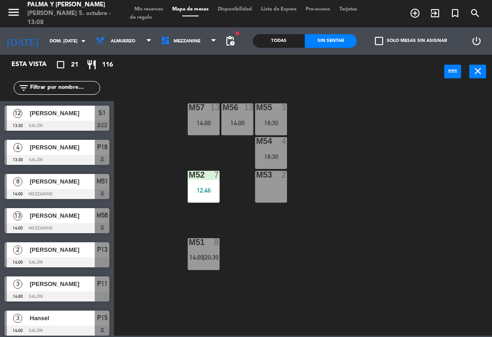
click at [283, 47] on div "Todas" at bounding box center [279, 41] width 52 height 14
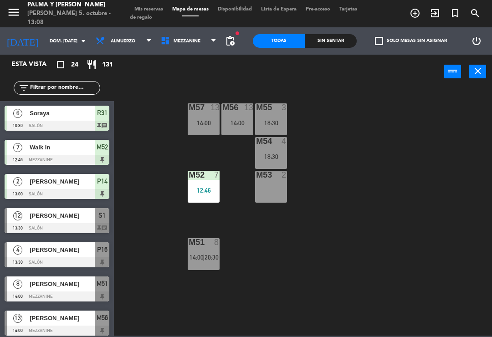
click at [407, 50] on div "check_box_outline_blank Solo mesas sin asignar" at bounding box center [409, 40] width 104 height 27
click at [396, 44] on label "check_box_outline_blank Solo mesas sin asignar" at bounding box center [411, 41] width 72 height 8
click at [411, 41] on input "check_box_outline_blank Solo mesas sin asignar" at bounding box center [411, 41] width 0 height 0
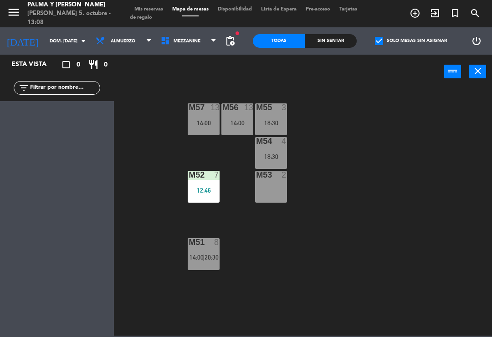
click at [387, 43] on label "check_box Solo mesas sin asignar" at bounding box center [411, 41] width 72 height 8
click at [411, 41] on input "check_box Solo mesas sin asignar" at bounding box center [411, 41] width 0 height 0
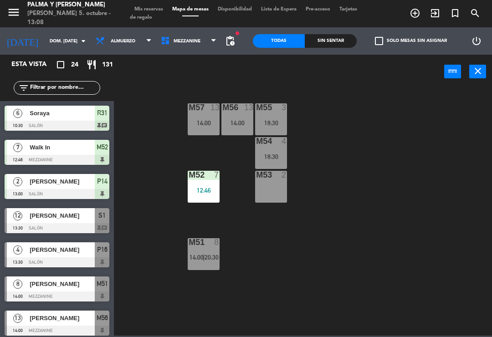
click at [152, 10] on span "Mis reservas" at bounding box center [149, 9] width 38 height 5
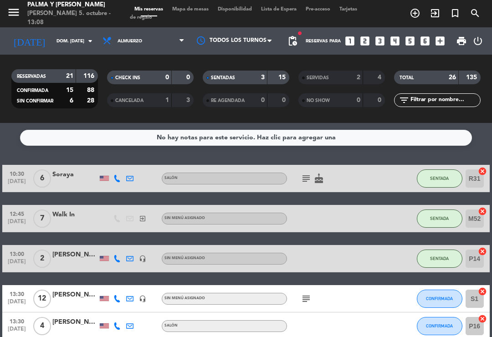
click at [205, 12] on span "Mapa de mesas" at bounding box center [191, 9] width 46 height 5
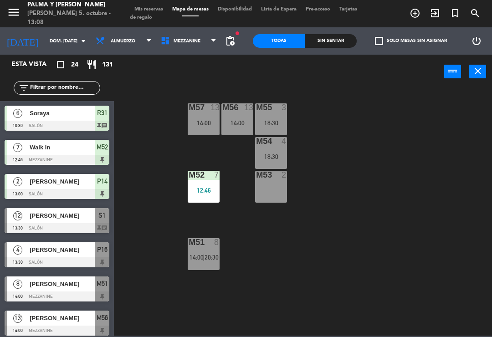
click at [203, 45] on span "Mezzanine" at bounding box center [188, 41] width 65 height 20
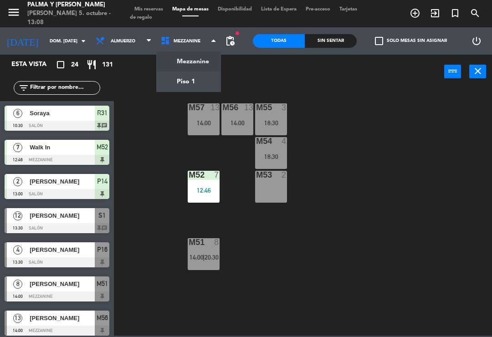
click at [206, 78] on ng-component "menu Palma y [PERSON_NAME] 5. octubre - 13:08 Mis reservas Mapa de mesas Dispon…" at bounding box center [246, 168] width 492 height 336
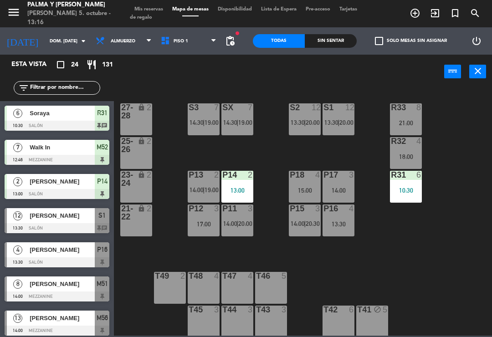
click at [433, 263] on div "R33 8 21:00 S1 12 13:30 | 20:00 S2 12 13:30 | 20:00 S3 7 14:30 | 19:00 SX 7 14:…" at bounding box center [305, 212] width 373 height 248
click at [486, 262] on div "R33 8 21:00 S1 12 13:30 | 20:00 S2 12 13:30 | 20:00 S3 7 14:30 | 19:00 SX 7 14:…" at bounding box center [305, 212] width 373 height 248
click at [71, 247] on span "[PERSON_NAME]" at bounding box center [62, 250] width 65 height 10
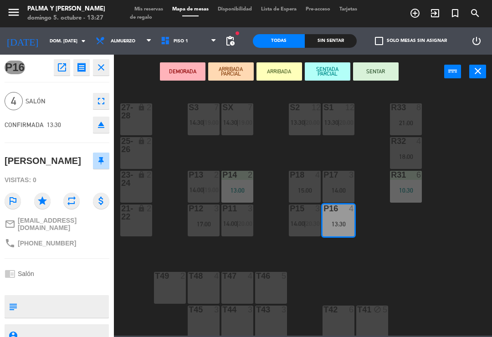
click at [383, 70] on button "SENTAR" at bounding box center [376, 71] width 46 height 18
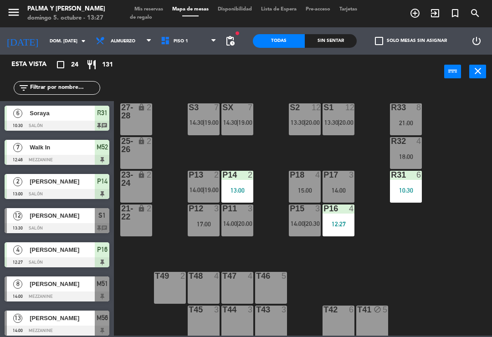
click at [427, 237] on div "R33 8 21:00 S1 12 13:30 | 20:00 S2 12 13:30 | 20:00 S3 7 14:30 | 19:00 SX 7 14:…" at bounding box center [305, 212] width 373 height 248
click at [206, 230] on div "P12 3 17:00" at bounding box center [204, 221] width 32 height 32
click at [437, 263] on div "R33 8 21:00 S1 12 13:30 | 20:00 S2 12 13:30 | 20:00 S3 7 14:30 | 19:00 SX 7 14:…" at bounding box center [305, 212] width 373 height 248
click at [207, 192] on span "19:00" at bounding box center [212, 189] width 14 height 7
click at [469, 227] on div "R33 8 21:00 S1 12 13:30 | 20:00 S2 12 13:30 | 20:00 S3 7 14:30 | 19:00 SX 7 14:…" at bounding box center [305, 212] width 373 height 248
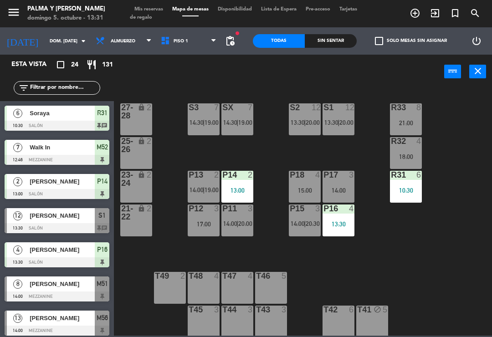
click at [67, 256] on div "[PERSON_NAME]" at bounding box center [62, 249] width 66 height 15
click at [134, 328] on div "R33 8 21:00 S1 12 13:30 | 20:00 S2 12 13:30 | 20:00 S3 7 14:30 | 19:00 SX 7 14:…" at bounding box center [305, 212] width 373 height 248
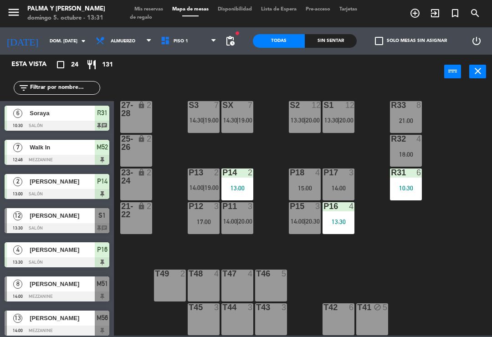
scroll to position [2, 0]
click at [340, 219] on div "13:30" at bounding box center [339, 222] width 32 height 6
click at [398, 293] on div "R33 8 21:00 S1 12 13:30 | 20:00 S2 12 13:30 | 20:00 S3 7 14:30 | 19:00 SX 7 14:…" at bounding box center [305, 212] width 373 height 248
click at [71, 227] on div at bounding box center [57, 228] width 105 height 10
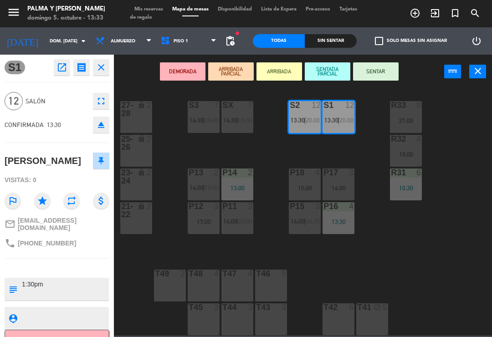
click at [379, 74] on button "SENTAR" at bounding box center [376, 71] width 46 height 18
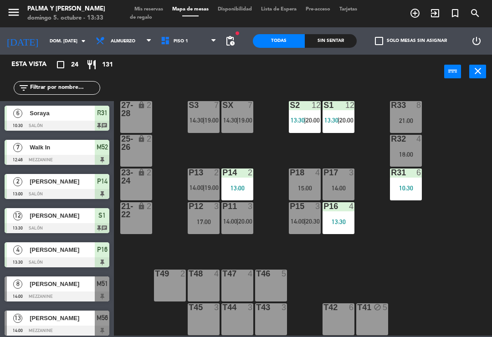
click at [337, 118] on span "13:30" at bounding box center [332, 120] width 14 height 7
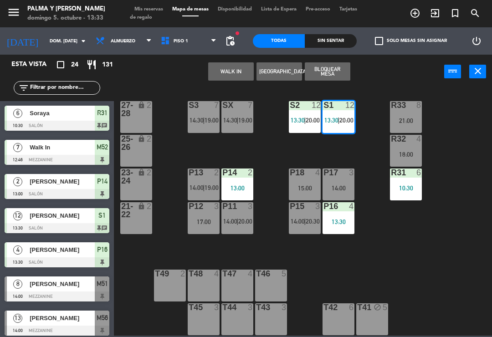
click at [355, 133] on div "S1 12 13:30 | 20:00 12 [PERSON_NAME] SENTADA 13:30 chat 7 [PERSON_NAME] ASIGNAD…" at bounding box center [339, 117] width 32 height 32
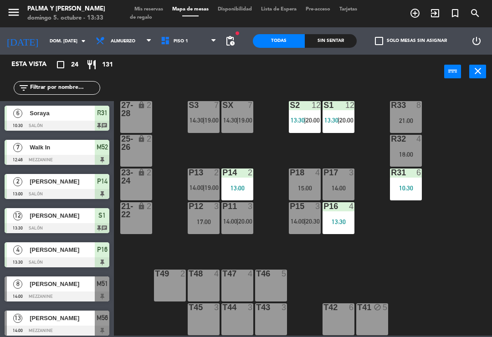
click at [371, 154] on div "R33 8 21:00 S1 12 13:30 | 20:00 S2 12 13:30 | 20:00 S3 7 14:30 | 19:00 SX 7 14:…" at bounding box center [305, 212] width 373 height 248
click at [465, 244] on div "R33 8 21:00 S1 12 13:30 | 20:00 S2 12 13:30 | 20:00 S3 7 14:30 | 19:00 SX 7 14:…" at bounding box center [305, 212] width 373 height 248
click at [356, 98] on div "R33 8 21:00 S1 12 13:30 | 20:00 S2 12 13:30 | 20:00 S3 7 14:30 | 19:00 SX 7 14:…" at bounding box center [305, 212] width 373 height 248
click at [350, 121] on span "20:00" at bounding box center [347, 120] width 14 height 7
click at [462, 276] on div "R33 8 21:00 S1 12 13:30 | 20:00 S2 12 13:30 | 20:00 S3 7 14:30 | 19:00 SX 7 14:…" at bounding box center [305, 212] width 373 height 248
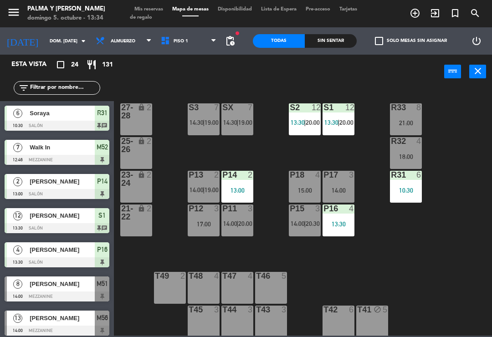
scroll to position [0, 0]
click at [312, 131] on div "S2 12 13:30 | 20:00" at bounding box center [305, 119] width 32 height 32
click at [404, 271] on div "R33 8 21:00 S1 12 13:30 | 20:00 S2 12 13:30 | 20:00 S3 7 14:30 | 19:00 SX 7 14:…" at bounding box center [305, 212] width 373 height 248
click at [307, 121] on span "20:00" at bounding box center [313, 122] width 14 height 7
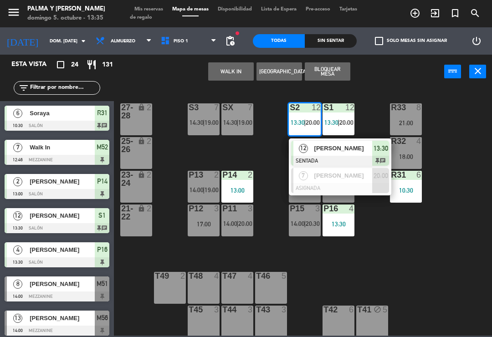
click at [333, 133] on div "S1 12 13:30 | 20:00" at bounding box center [339, 119] width 32 height 32
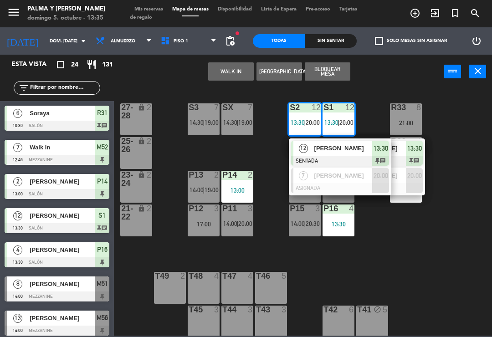
click at [327, 151] on span "[PERSON_NAME]" at bounding box center [343, 149] width 58 height 10
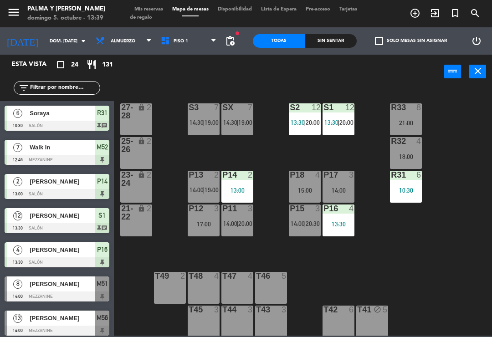
click at [490, 92] on div "R33 8 21:00 S1 12 13:30 | 20:00 S2 12 13:30 | 20:00 S3 7 14:30 | 19:00 SX 7 14:…" at bounding box center [305, 212] width 373 height 248
click at [46, 15] on div "[PERSON_NAME] 5. octubre - 13:48" at bounding box center [71, 18] width 89 height 18
